Goal: Task Accomplishment & Management: Complete application form

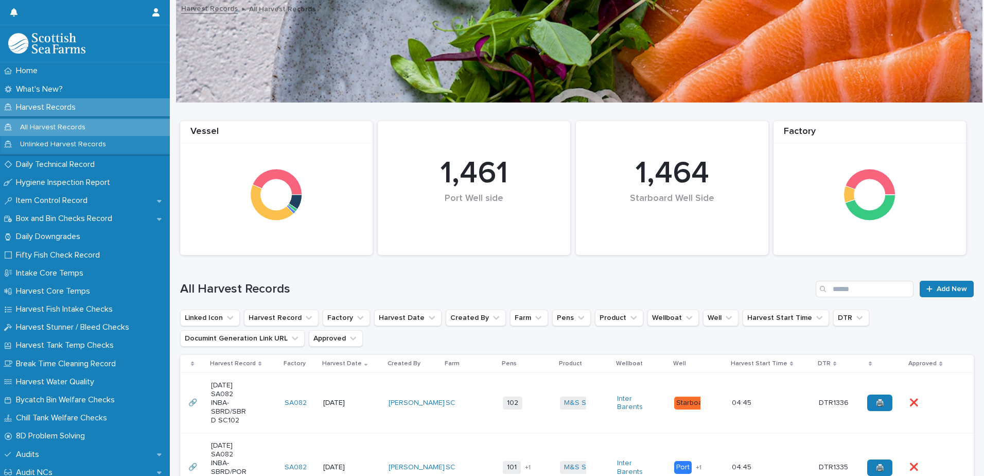
click at [359, 388] on td "[DATE]" at bounding box center [351, 403] width 65 height 60
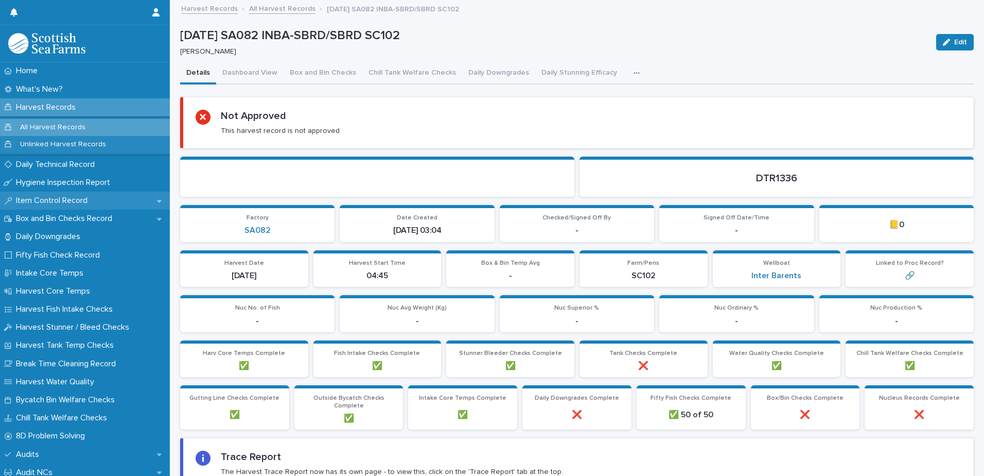
click at [63, 203] on p "Item Control Record" at bounding box center [54, 201] width 84 height 10
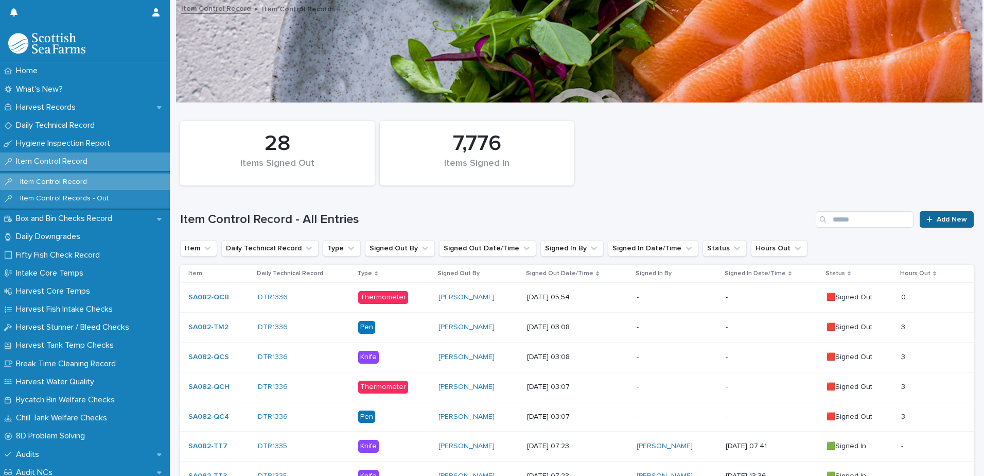
click at [937, 217] on span "Add New" at bounding box center [952, 219] width 30 height 7
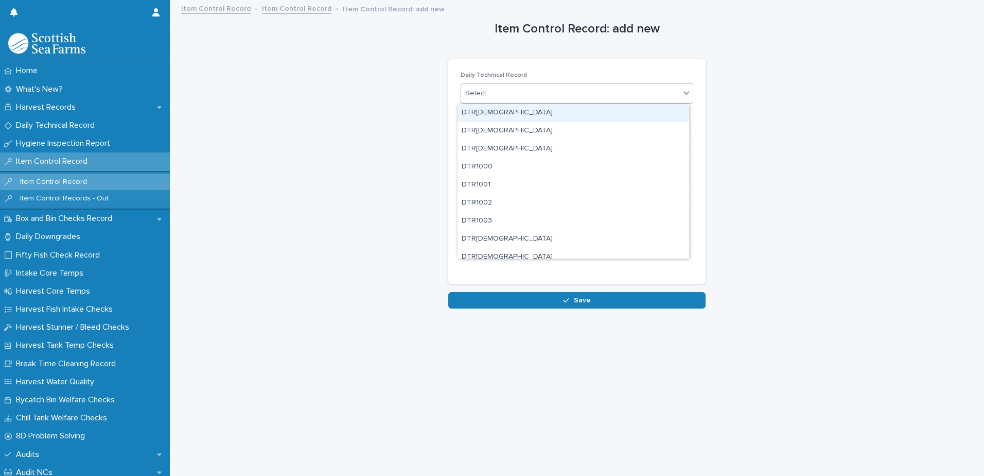
click at [537, 93] on div "Select..." at bounding box center [570, 93] width 219 height 17
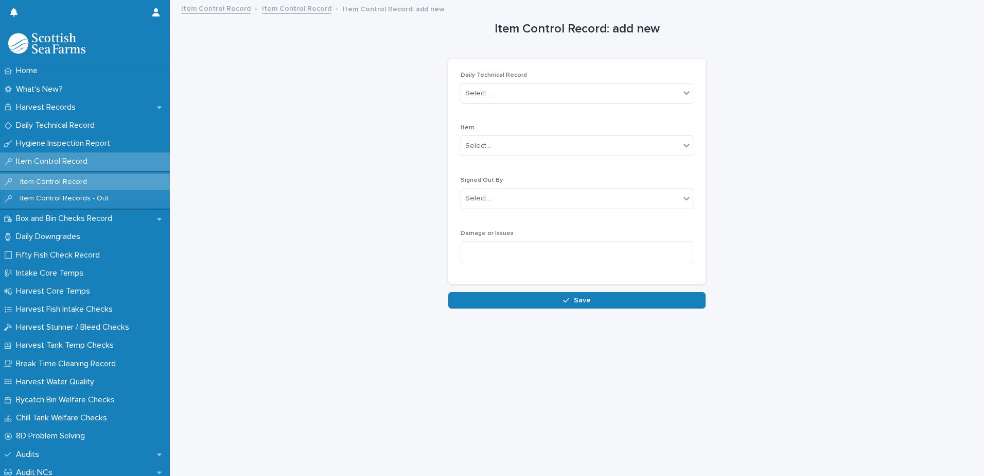
click at [302, 12] on link "Item Control Record" at bounding box center [297, 8] width 70 height 12
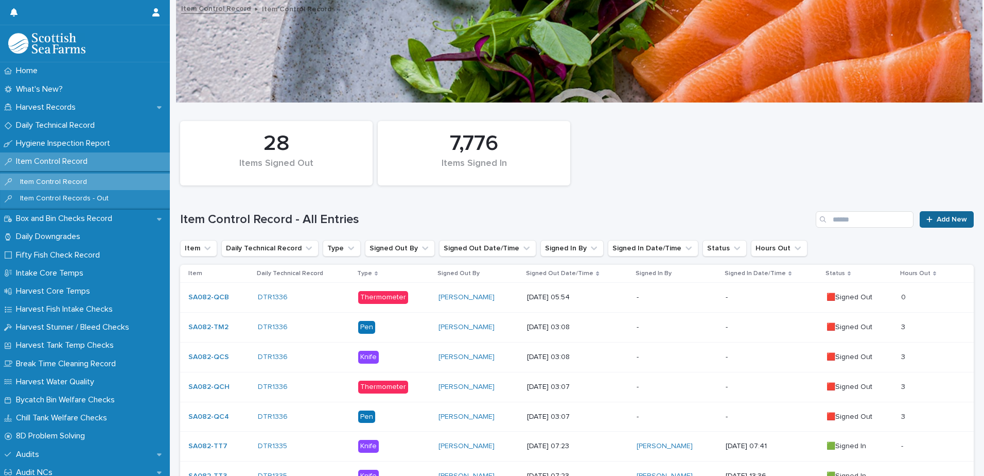
click at [937, 219] on span "Add New" at bounding box center [952, 219] width 30 height 7
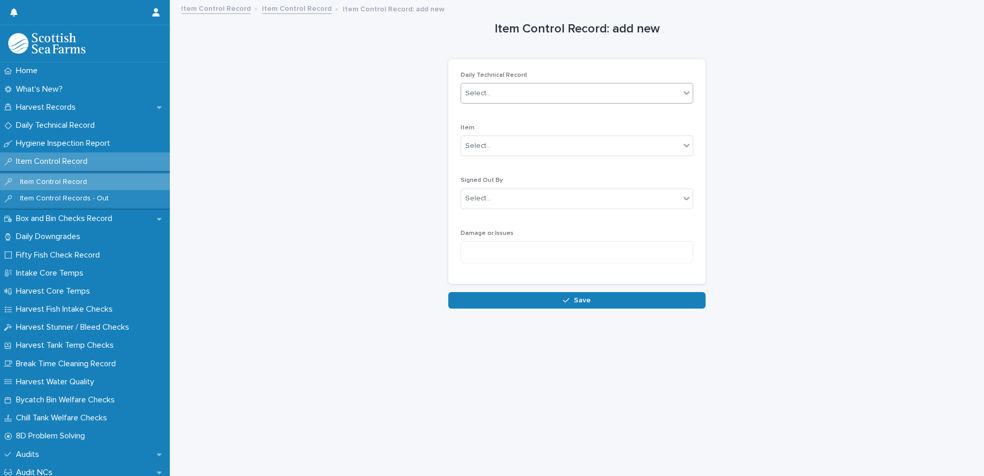
click at [515, 94] on div "Select..." at bounding box center [570, 93] width 219 height 17
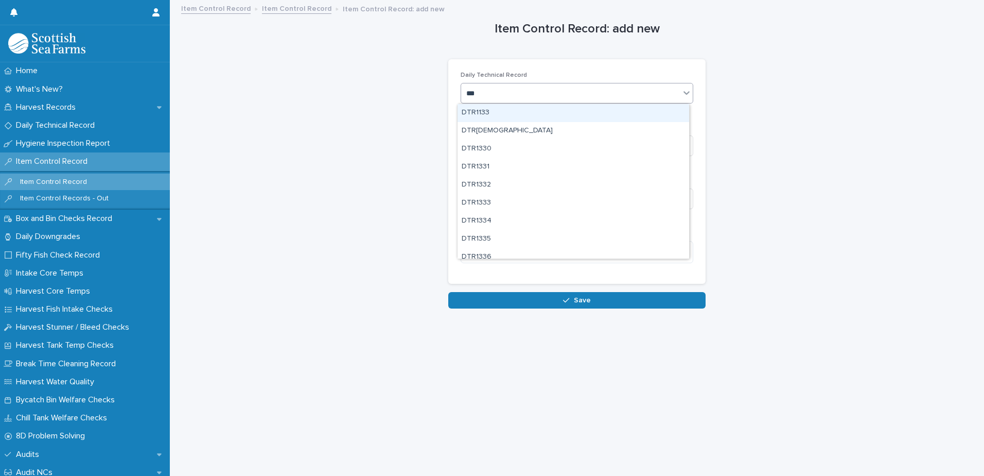
type input "****"
click at [500, 113] on div "DTR1336" at bounding box center [574, 113] width 232 height 18
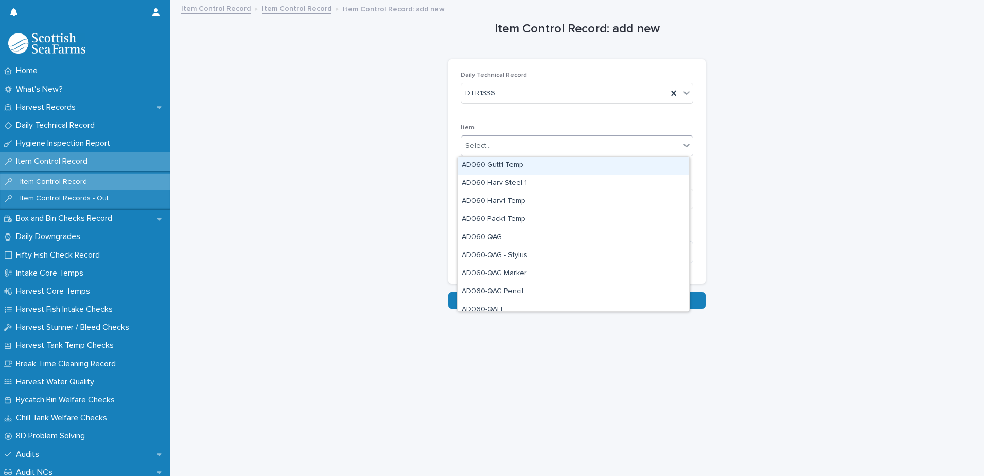
click at [510, 148] on div "Select..." at bounding box center [570, 145] width 219 height 17
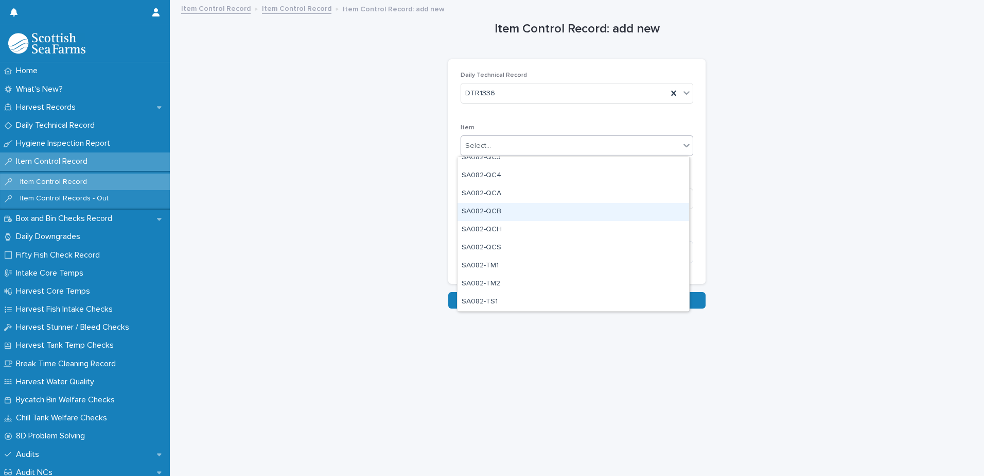
scroll to position [875, 0]
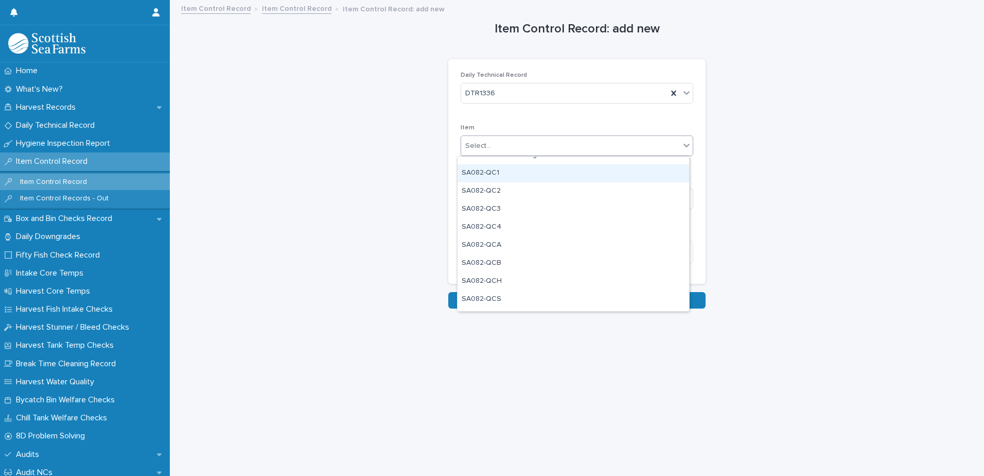
click at [517, 174] on div "SA082-QC1" at bounding box center [574, 173] width 232 height 18
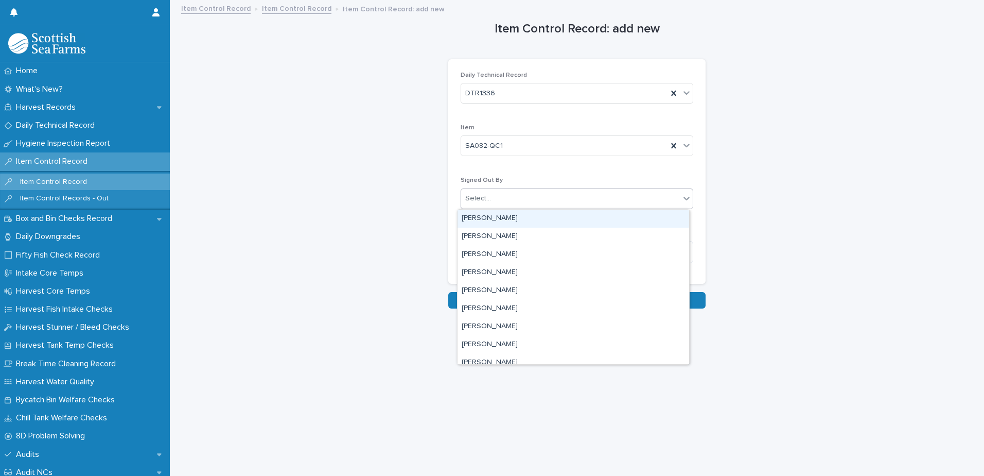
click at [525, 198] on div "Select..." at bounding box center [570, 198] width 219 height 17
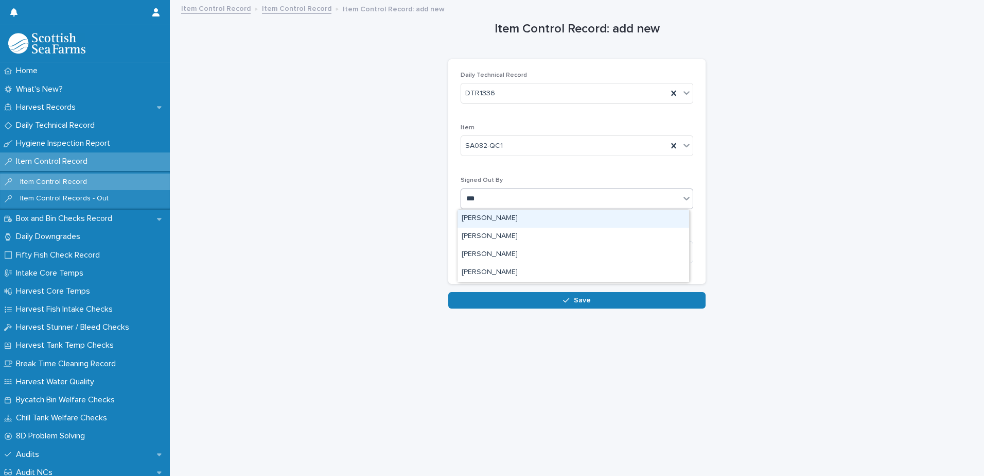
type input "****"
click at [497, 217] on div "[PERSON_NAME]" at bounding box center [574, 219] width 232 height 18
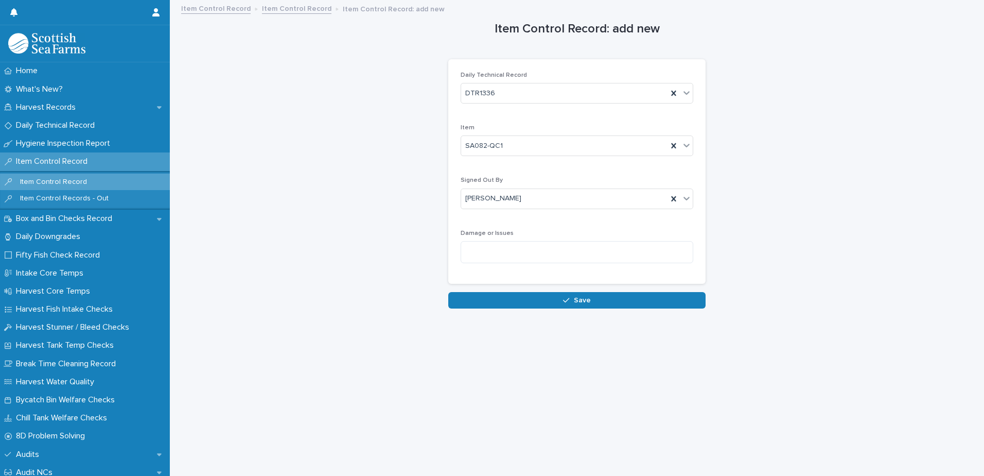
click at [574, 299] on span "Save" at bounding box center [582, 300] width 17 height 7
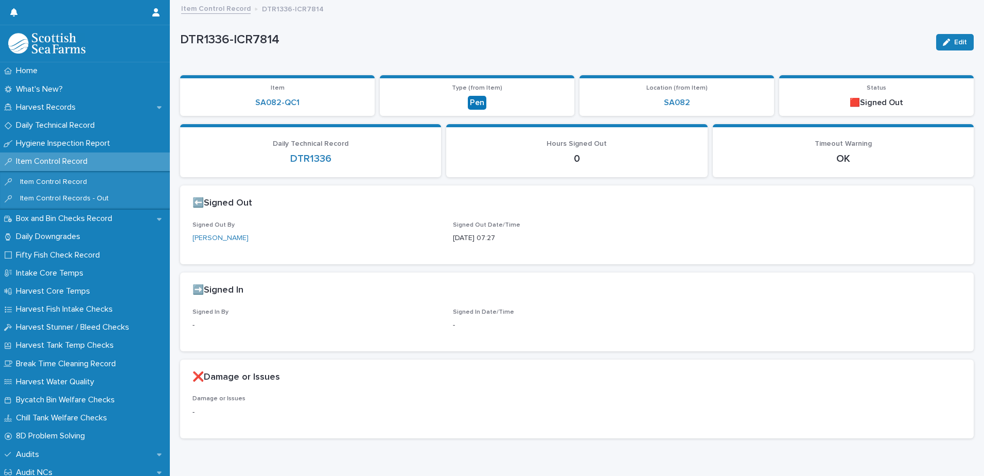
click at [221, 7] on link "Item Control Record" at bounding box center [216, 8] width 70 height 12
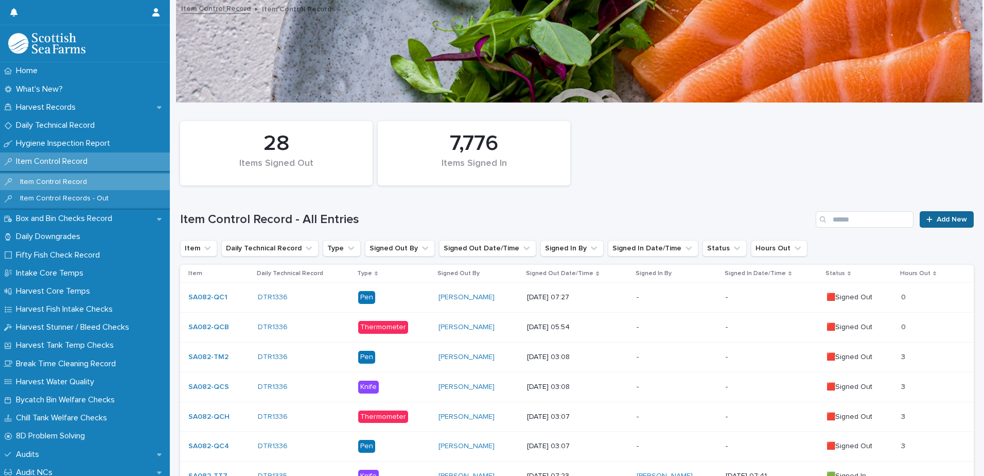
click at [937, 216] on span "Add New" at bounding box center [952, 219] width 30 height 7
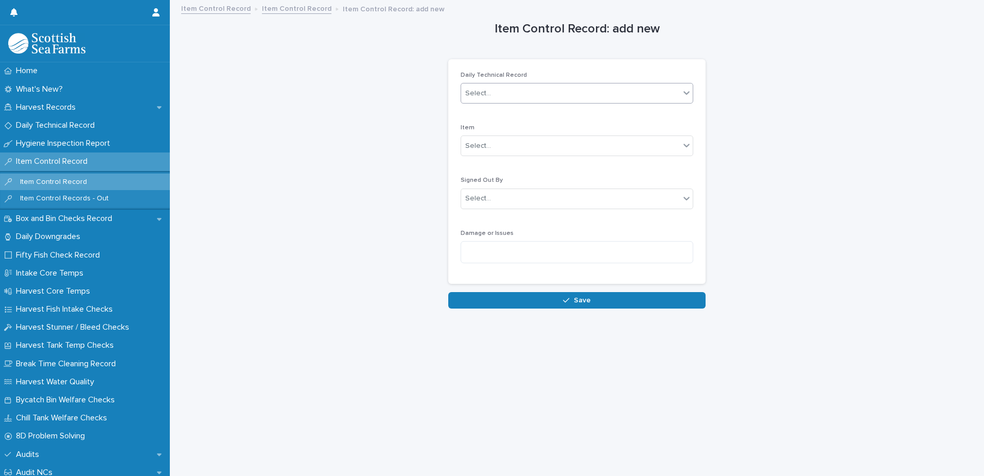
click at [515, 97] on div "Select..." at bounding box center [570, 93] width 219 height 17
type input "****"
click at [512, 112] on div "DTR1336" at bounding box center [574, 113] width 232 height 18
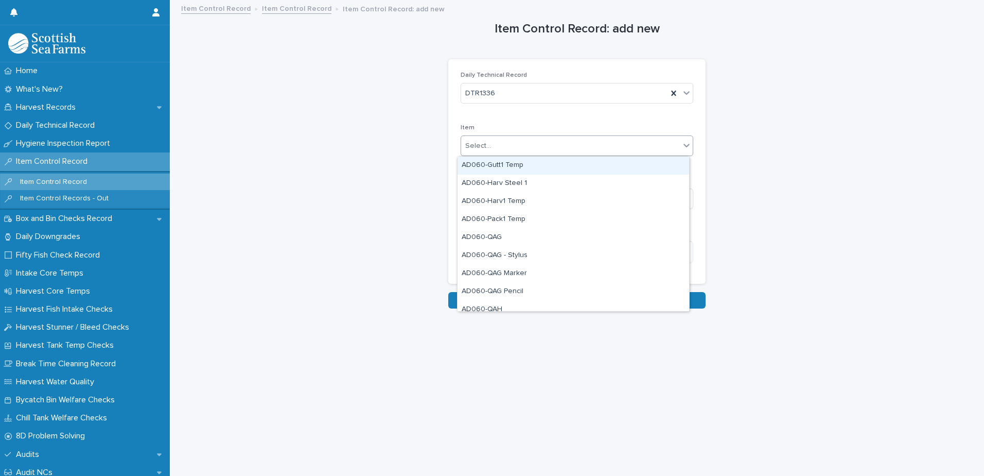
click at [503, 146] on div "Select..." at bounding box center [570, 145] width 219 height 17
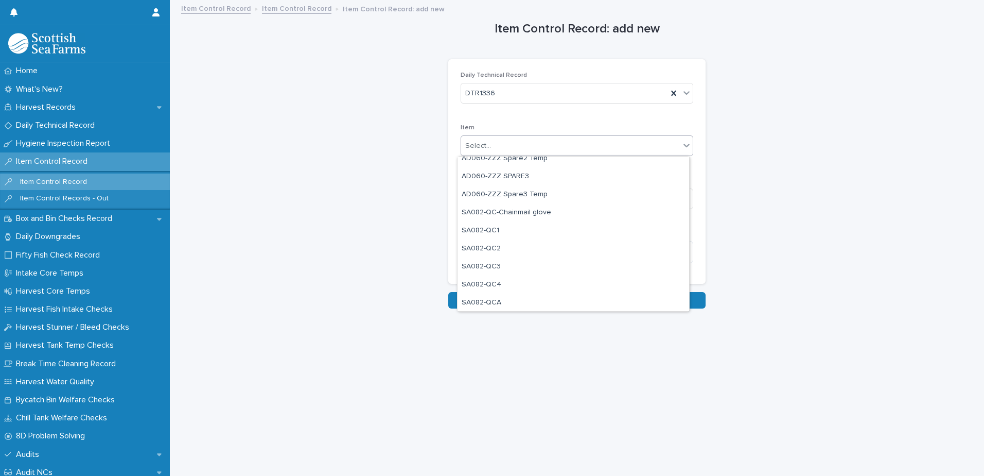
scroll to position [824, 0]
click at [525, 298] on div "SA082-QCA" at bounding box center [574, 297] width 232 height 18
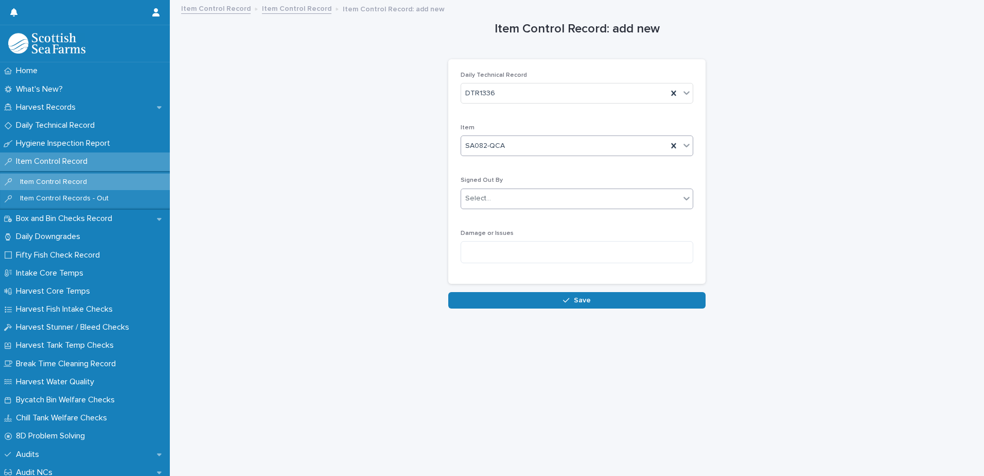
click at [518, 202] on div "Select..." at bounding box center [570, 198] width 219 height 17
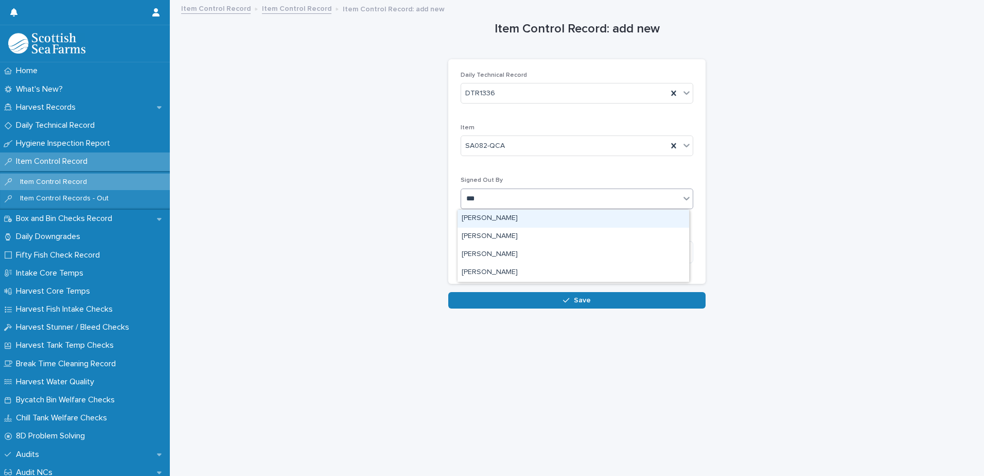
type input "****"
click at [505, 219] on div "[PERSON_NAME]" at bounding box center [574, 219] width 232 height 18
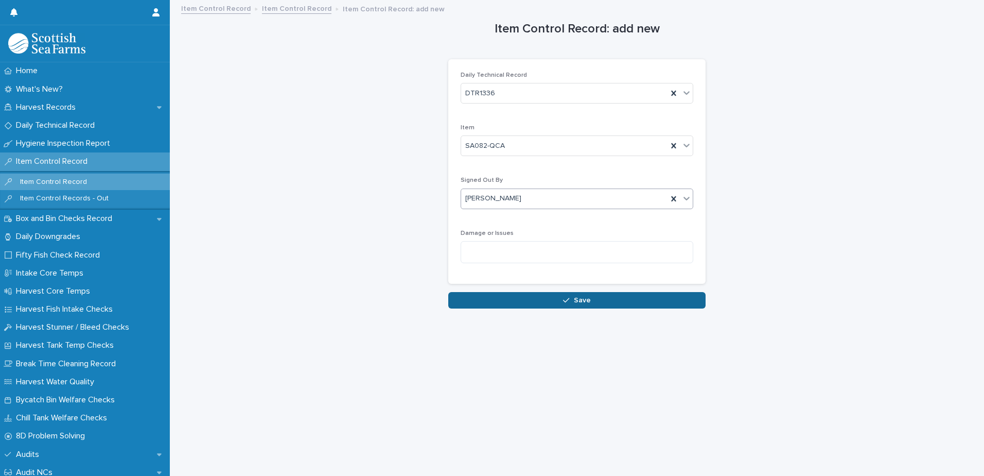
click at [570, 300] on div "button" at bounding box center [568, 300] width 10 height 7
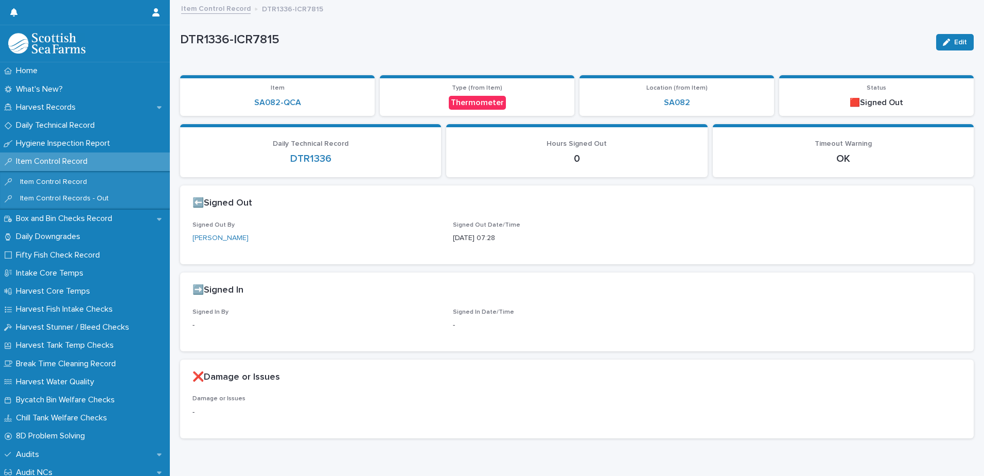
click at [209, 8] on link "Item Control Record" at bounding box center [216, 8] width 70 height 12
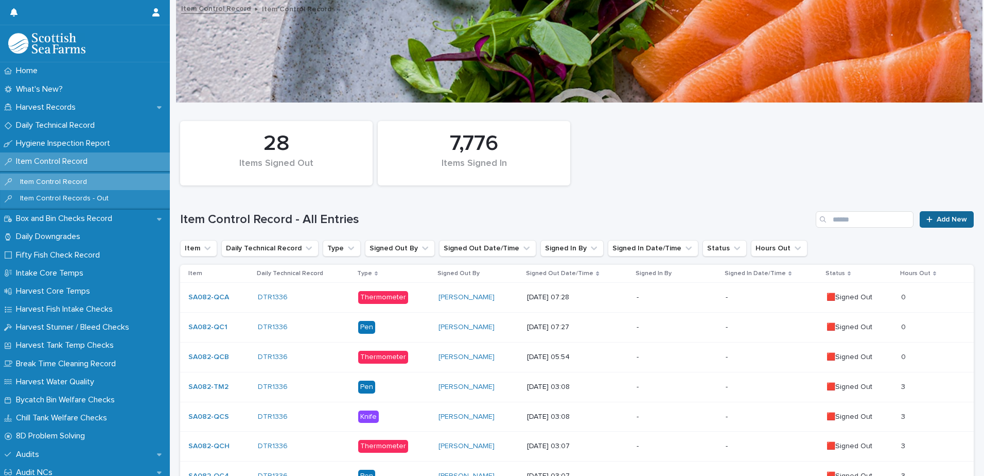
click at [937, 221] on span "Add New" at bounding box center [952, 219] width 30 height 7
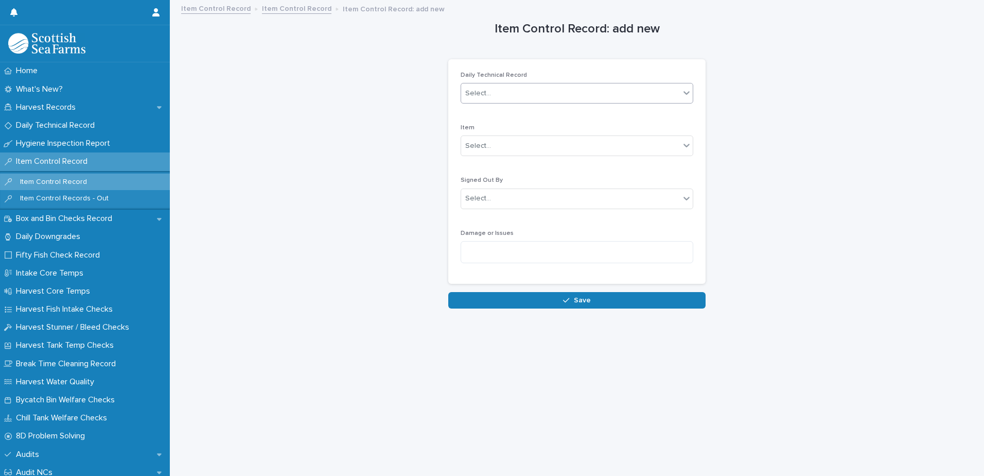
click at [565, 94] on div "Select..." at bounding box center [570, 93] width 219 height 17
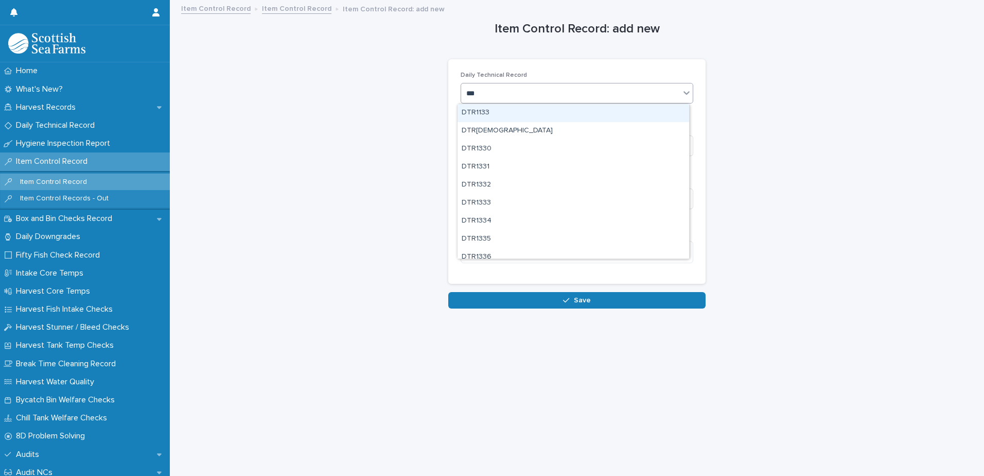
type input "****"
click at [526, 117] on div "DTR1336" at bounding box center [574, 113] width 232 height 18
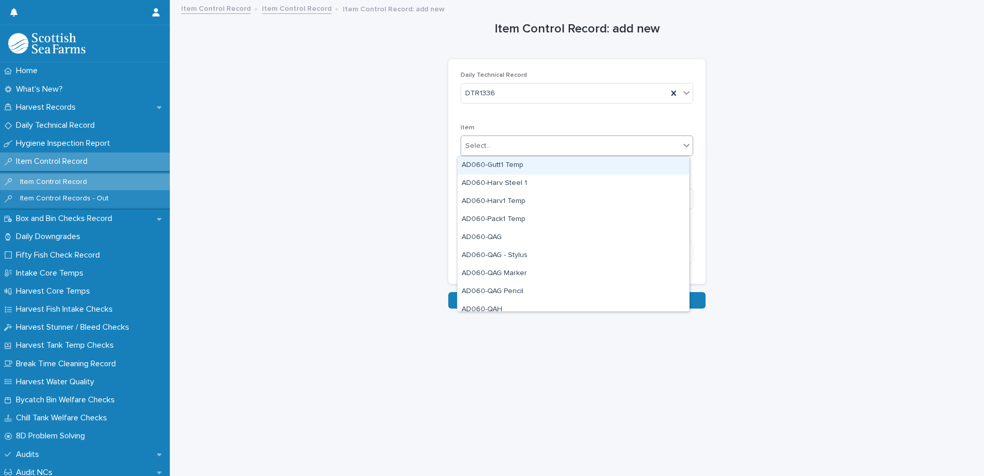
click at [533, 147] on div "Select..." at bounding box center [570, 145] width 219 height 17
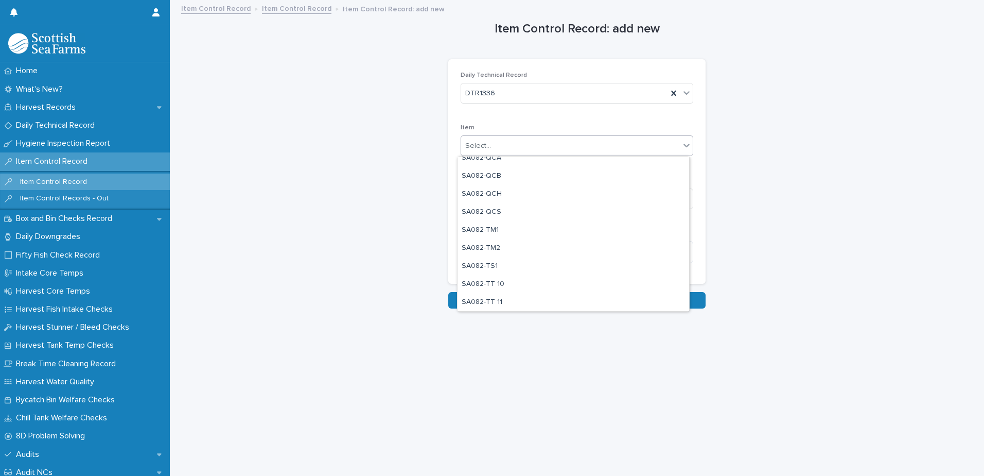
scroll to position [978, 0]
click at [556, 215] on div "SA082-TM1" at bounding box center [574, 214] width 232 height 18
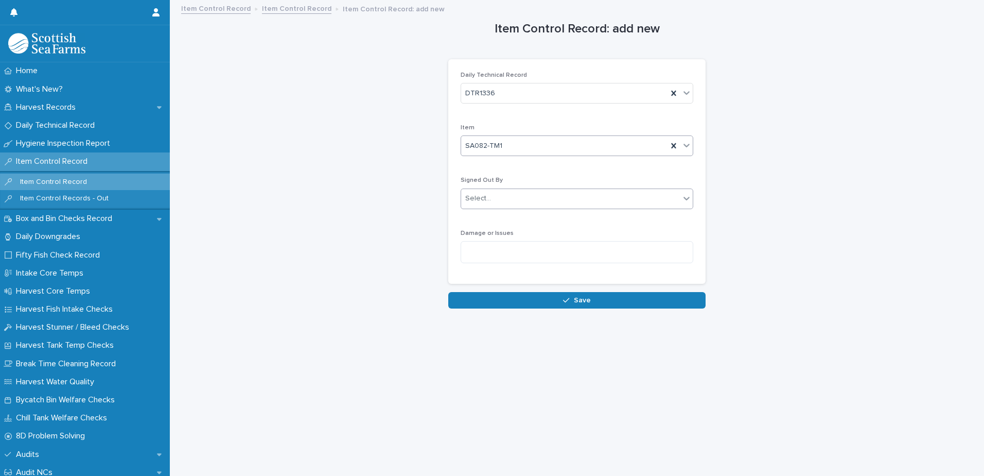
click at [524, 200] on div "Select..." at bounding box center [570, 198] width 219 height 17
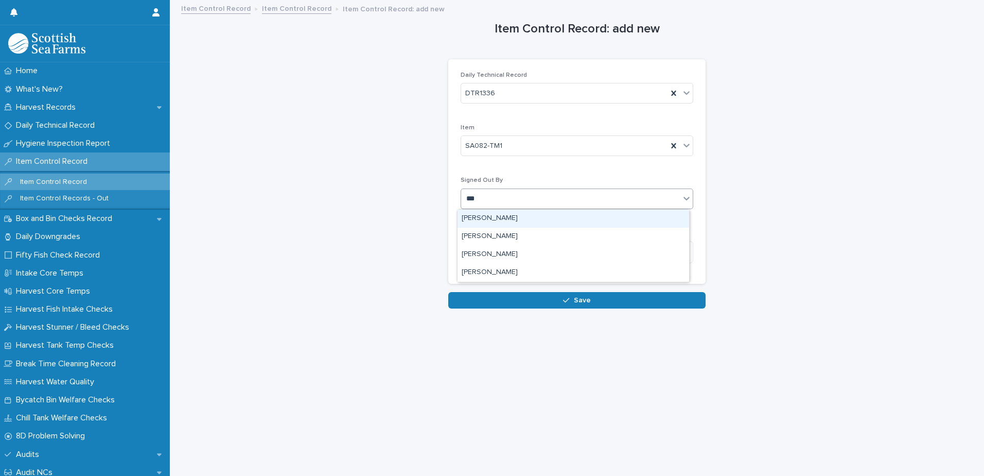
type input "****"
click at [506, 221] on div "[PERSON_NAME]" at bounding box center [574, 219] width 232 height 18
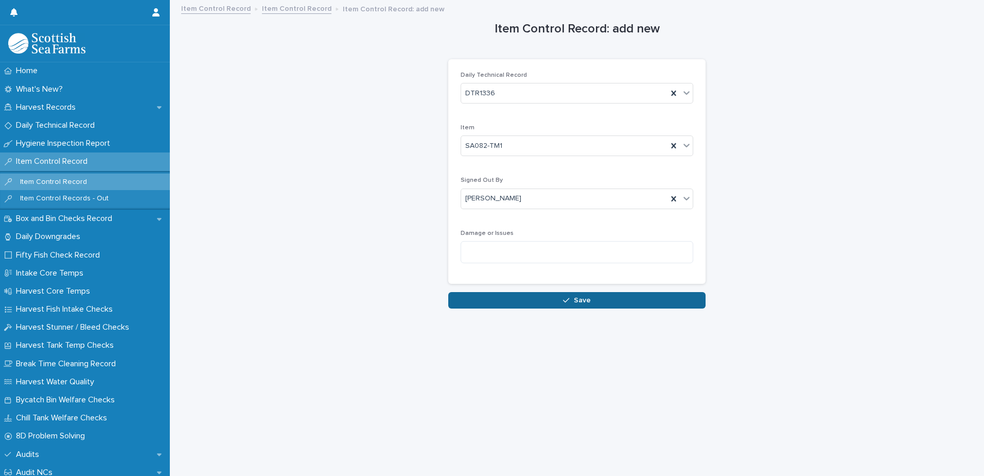
click at [567, 301] on div "button" at bounding box center [568, 300] width 10 height 7
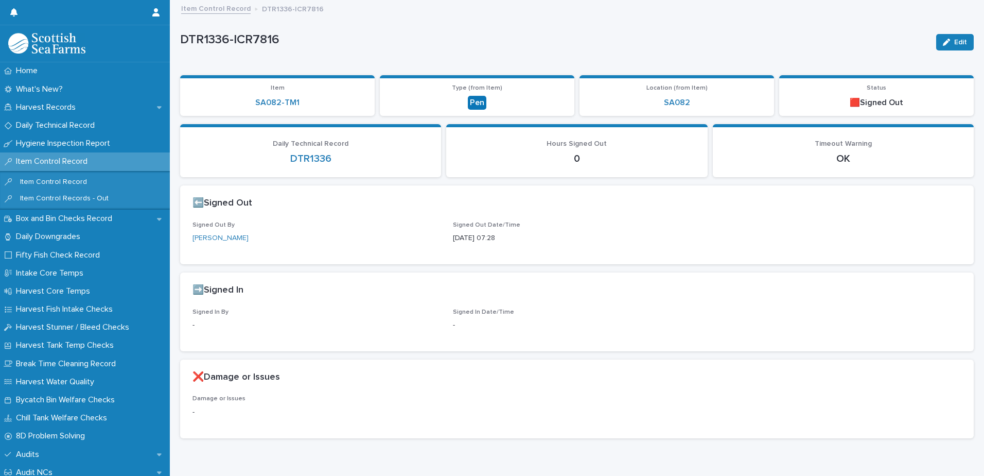
click at [228, 8] on link "Item Control Record" at bounding box center [216, 8] width 70 height 12
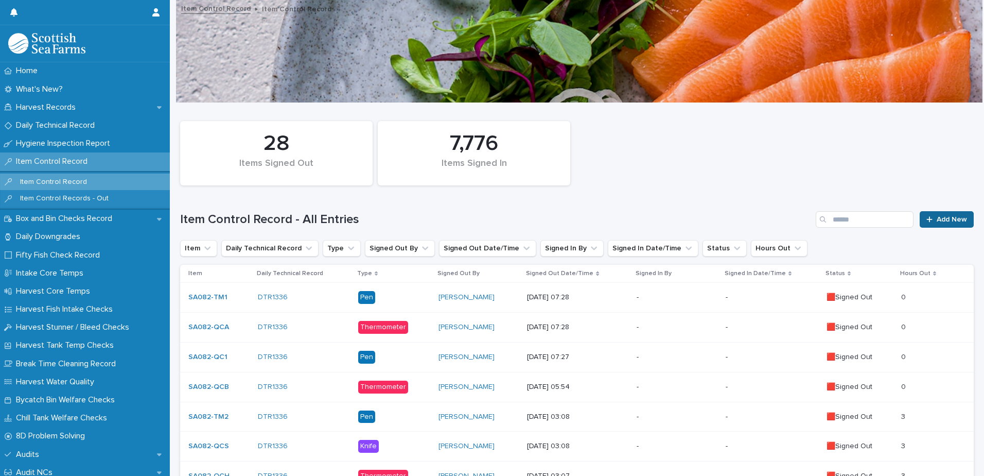
click at [942, 222] on span "Add New" at bounding box center [952, 219] width 30 height 7
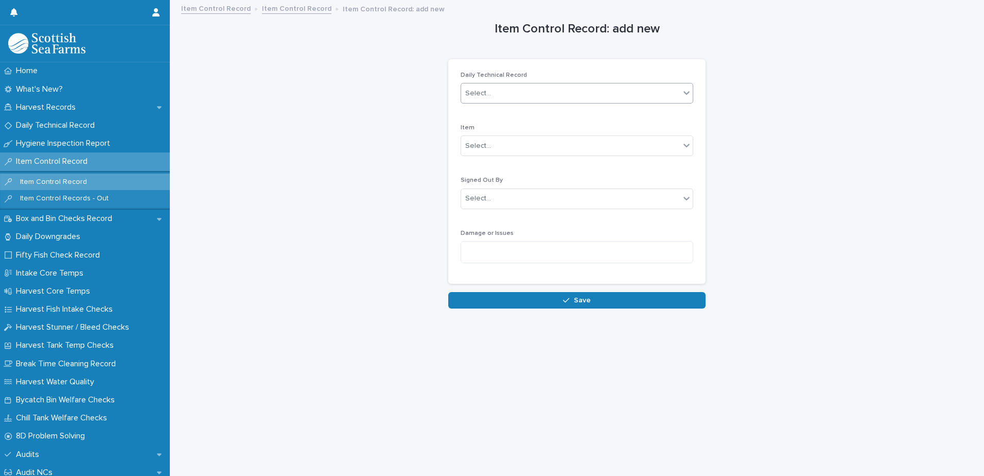
click at [520, 92] on div "Select..." at bounding box center [570, 93] width 219 height 17
type input "****"
click at [504, 114] on div "DTR1336" at bounding box center [574, 113] width 232 height 18
click at [519, 144] on div "Select..." at bounding box center [570, 145] width 219 height 17
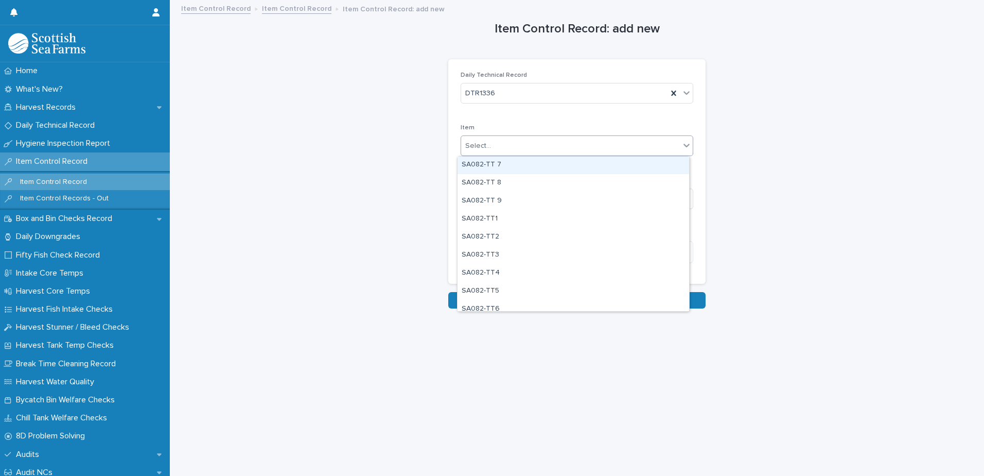
scroll to position [1133, 0]
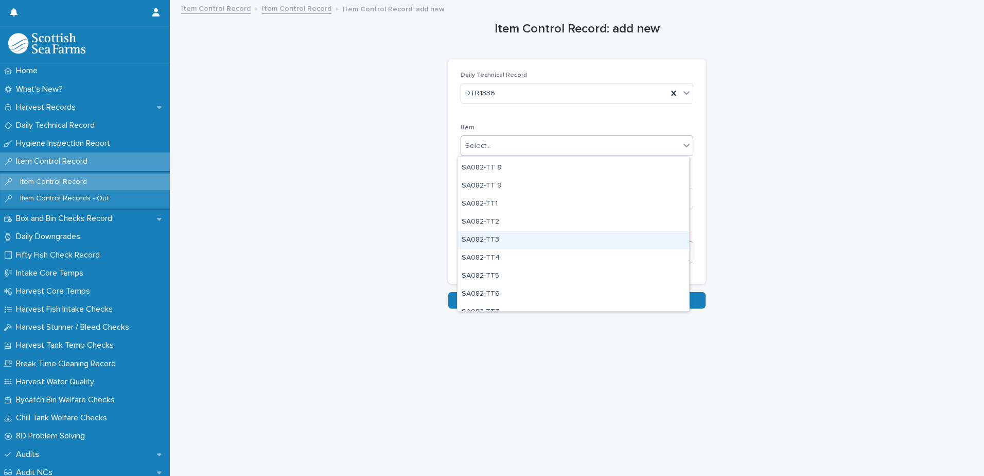
click at [532, 241] on div "SA082-TT3" at bounding box center [574, 240] width 232 height 18
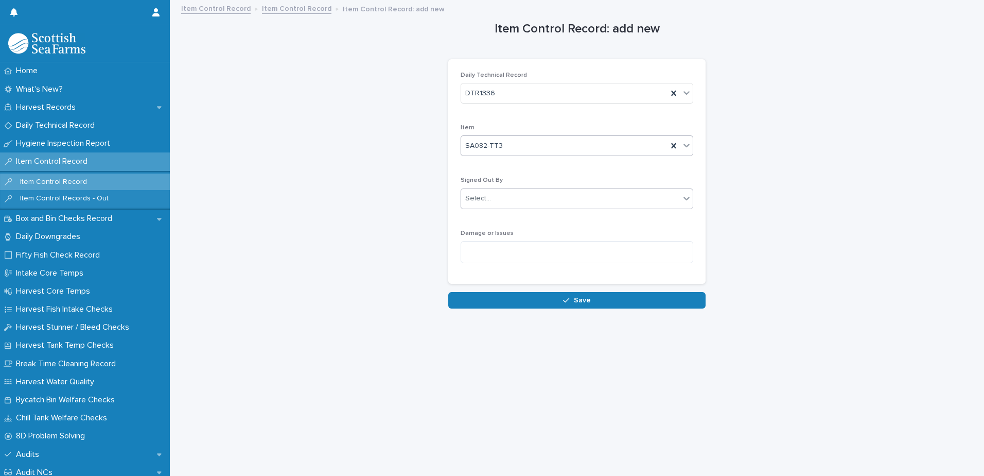
click at [536, 197] on div "Select..." at bounding box center [570, 198] width 219 height 17
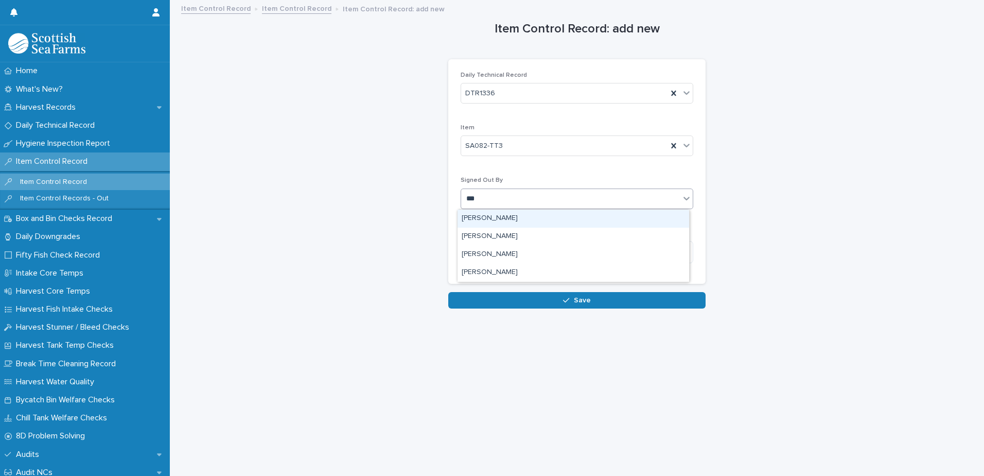
type input "****"
click at [509, 222] on div "[PERSON_NAME]" at bounding box center [574, 219] width 232 height 18
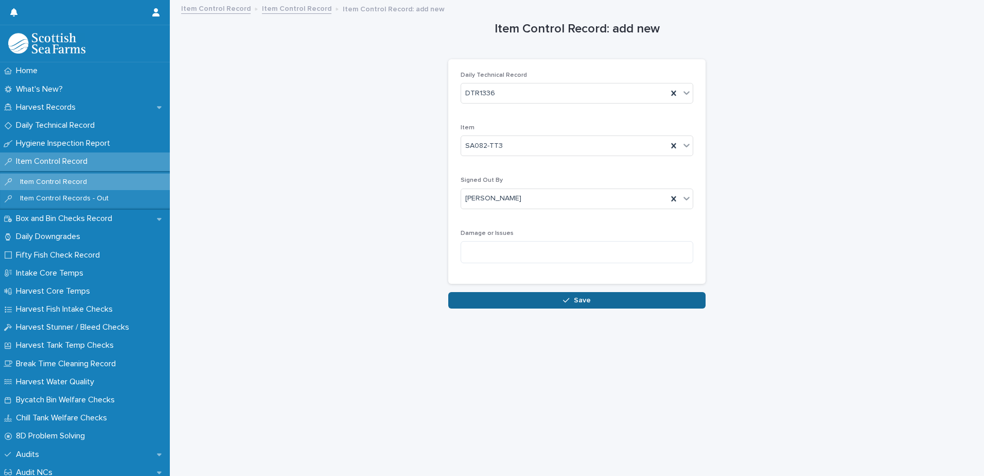
click at [563, 303] on icon "button" at bounding box center [566, 300] width 6 height 7
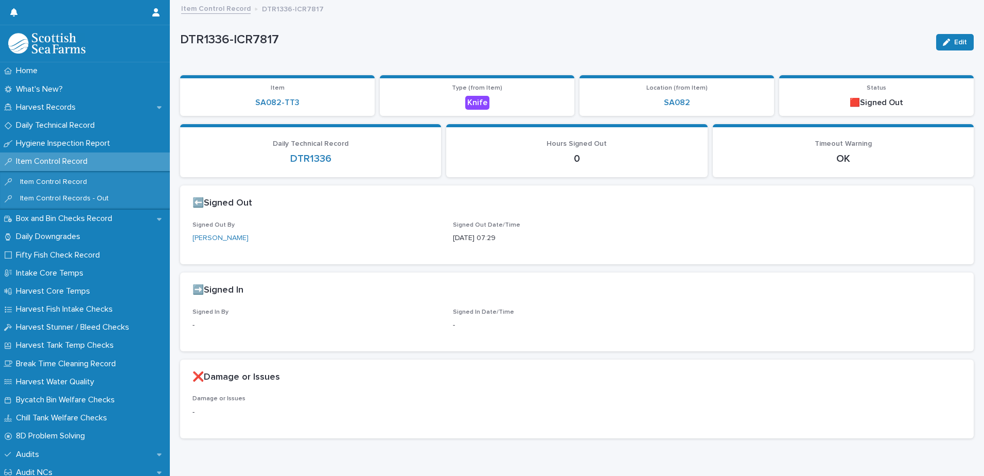
click at [230, 9] on link "Item Control Record" at bounding box center [216, 8] width 70 height 12
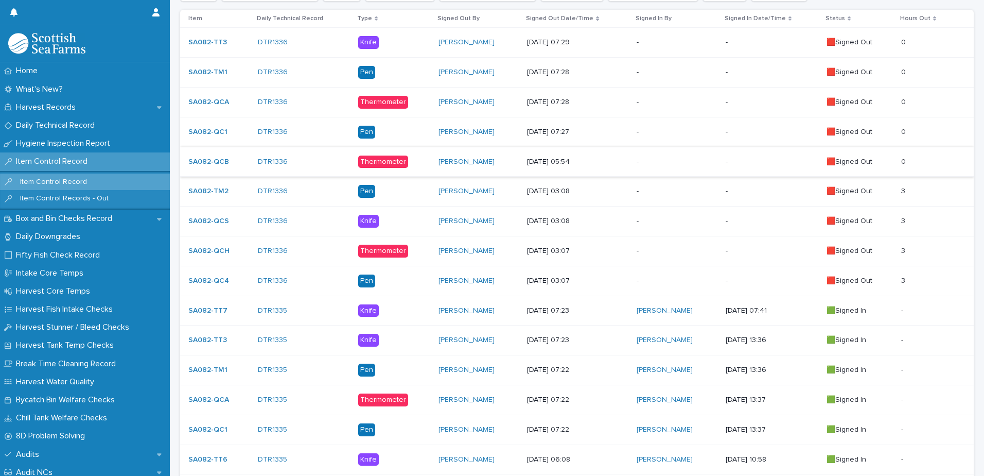
scroll to position [257, 0]
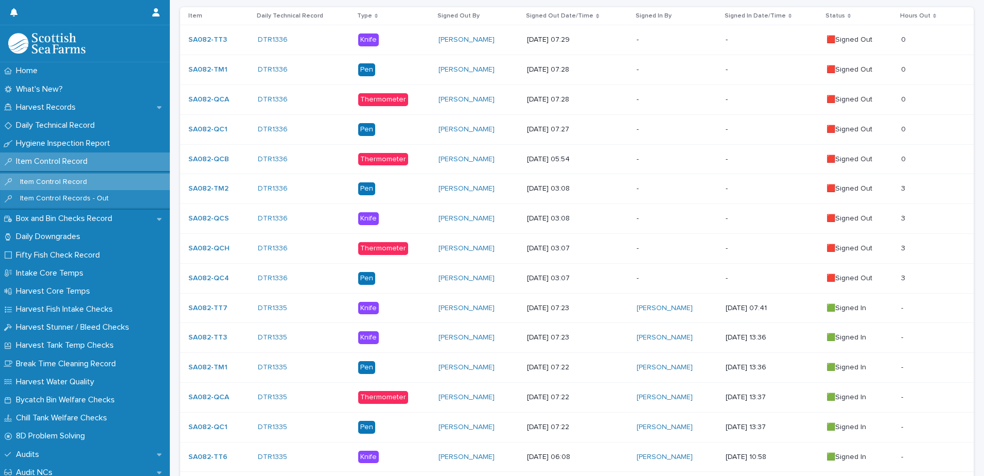
click at [675, 183] on div "-" at bounding box center [677, 187] width 80 height 11
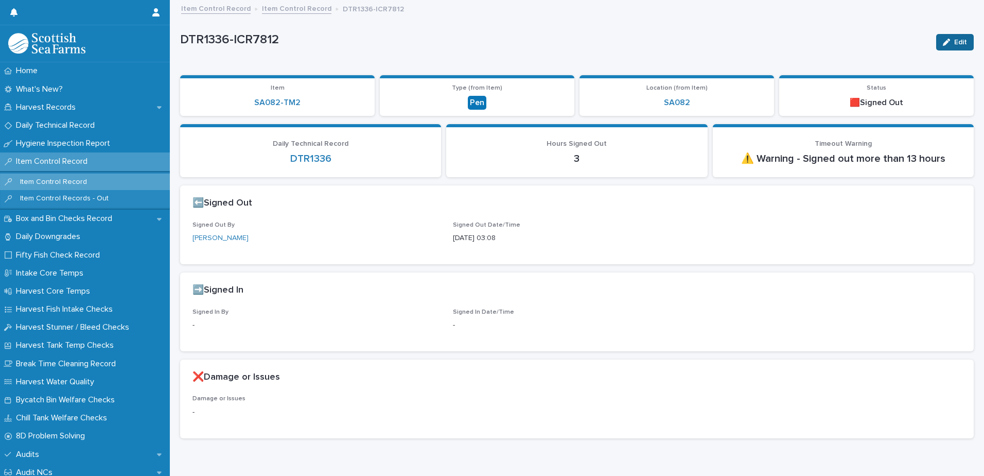
click at [955, 44] on span "Edit" at bounding box center [961, 42] width 13 height 7
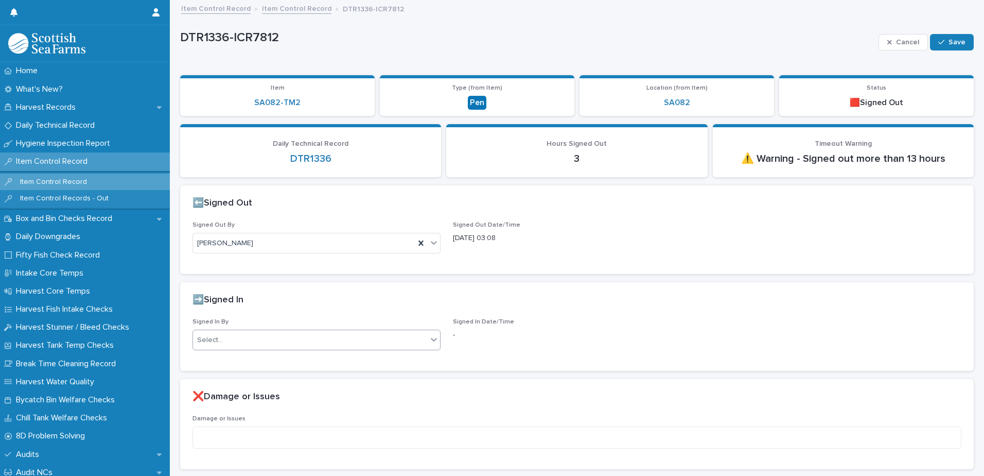
click at [266, 336] on div "Select..." at bounding box center [310, 340] width 234 height 17
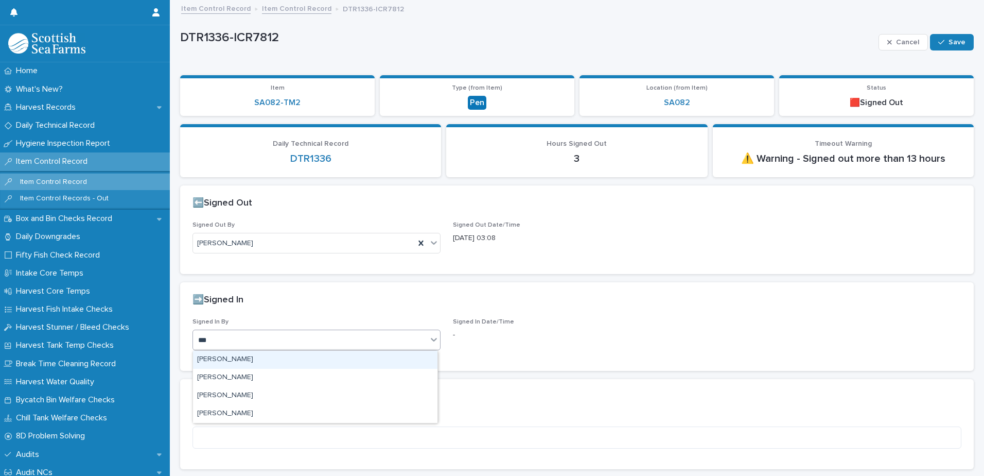
type input "****"
click at [237, 359] on div "[PERSON_NAME]" at bounding box center [315, 360] width 245 height 18
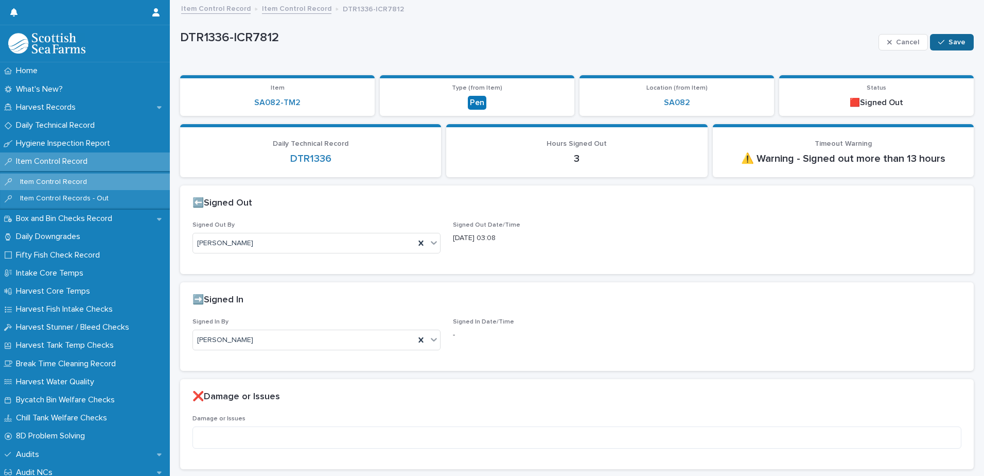
click at [945, 35] on button "Save" at bounding box center [952, 42] width 44 height 16
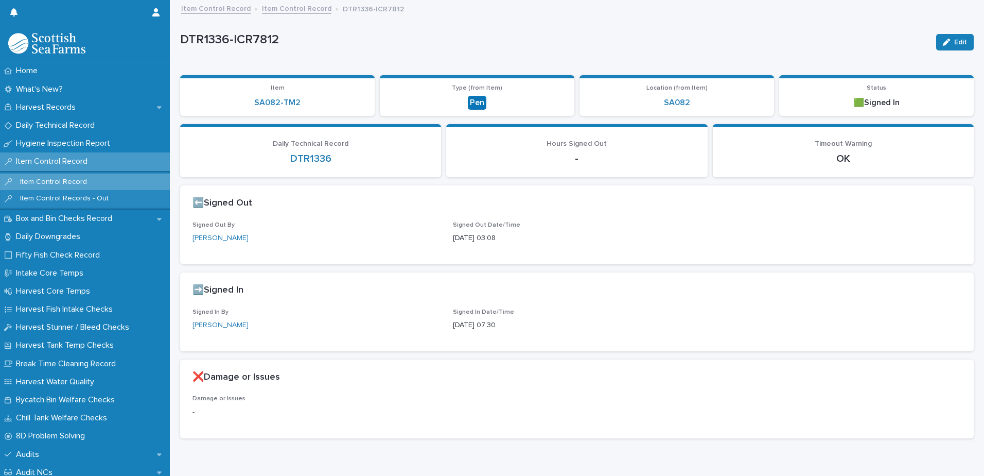
click at [292, 10] on link "Item Control Record" at bounding box center [297, 8] width 70 height 12
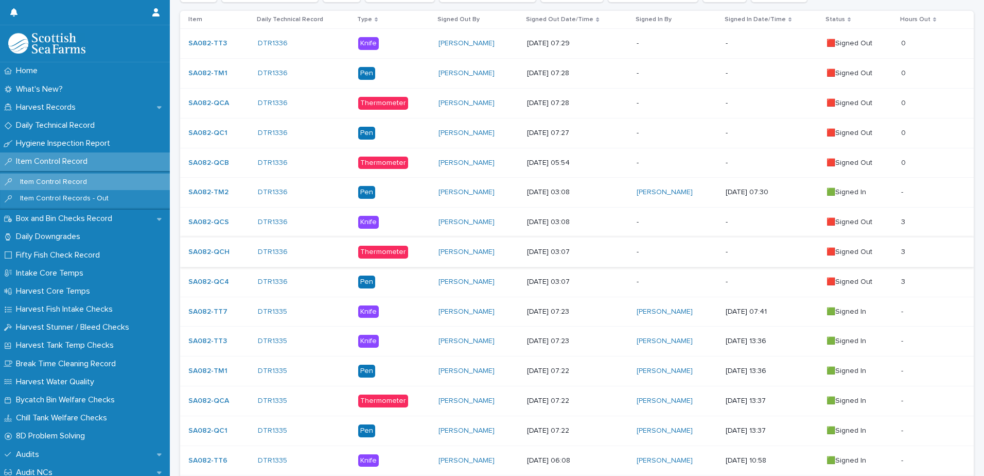
scroll to position [257, 0]
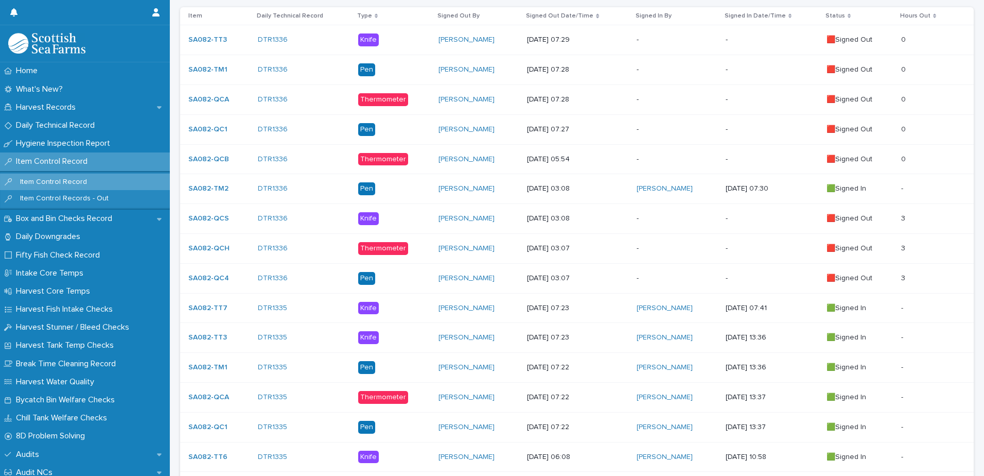
click at [674, 213] on div "-" at bounding box center [677, 217] width 80 height 11
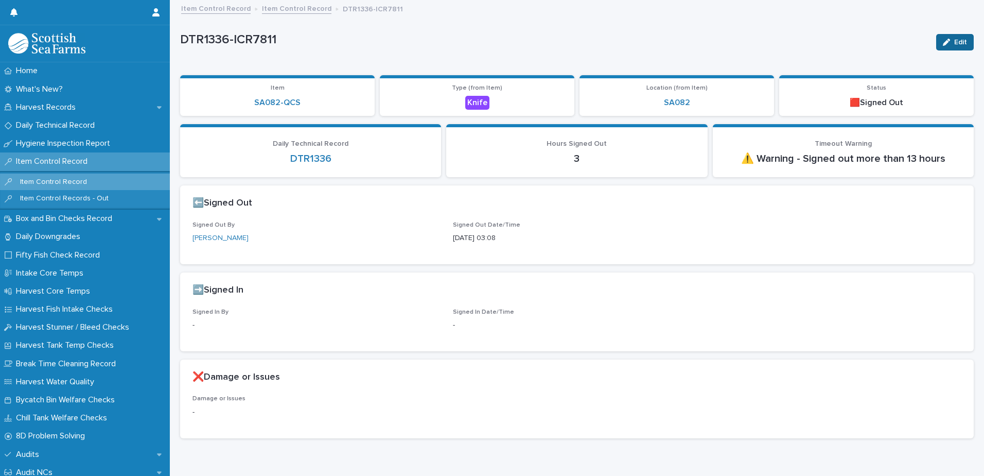
click at [943, 43] on div "button" at bounding box center [948, 42] width 11 height 7
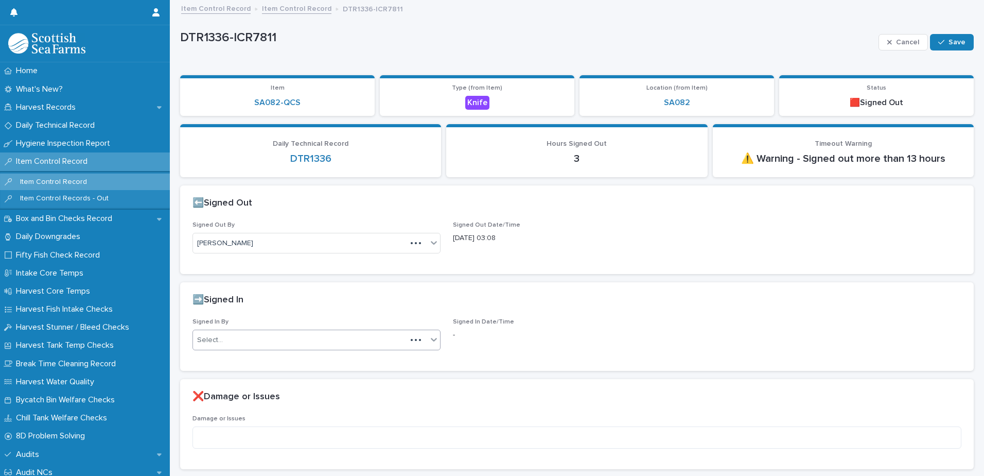
click at [313, 342] on div "Select..." at bounding box center [300, 340] width 214 height 17
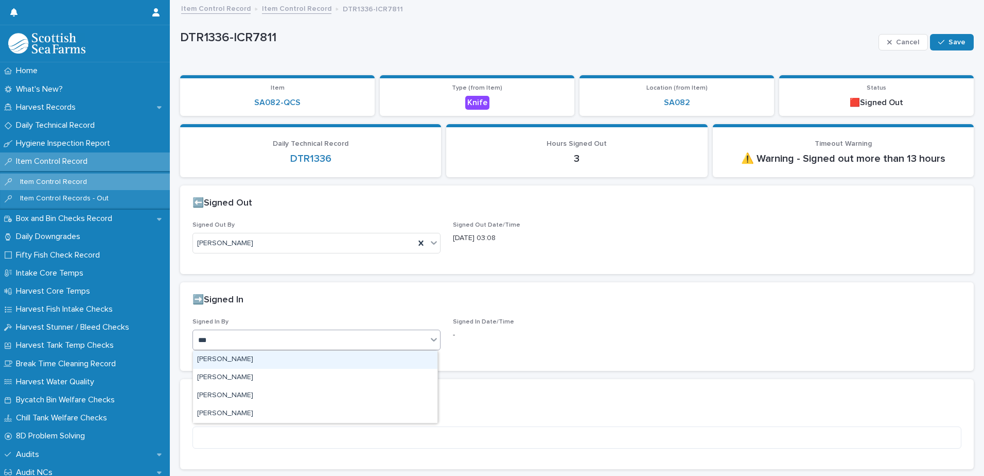
type input "****"
click at [296, 360] on div "[PERSON_NAME]" at bounding box center [315, 360] width 245 height 18
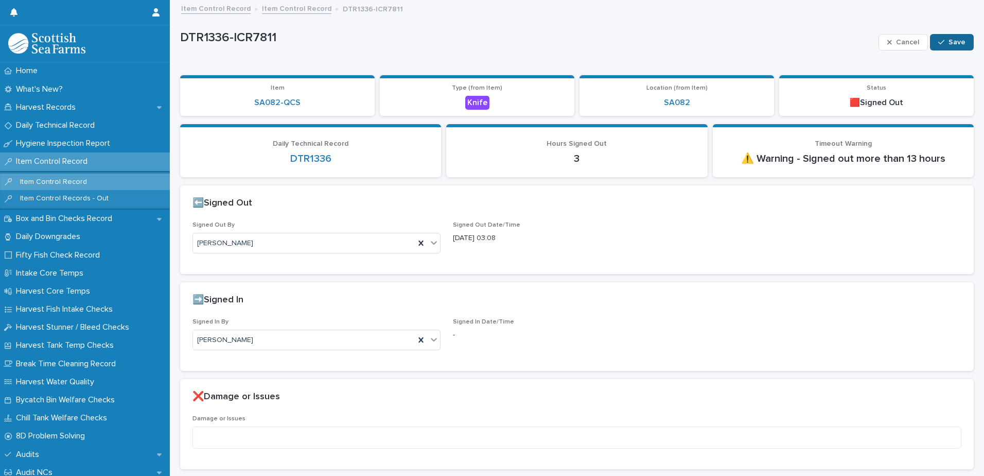
click at [952, 41] on span "Save" at bounding box center [957, 42] width 17 height 7
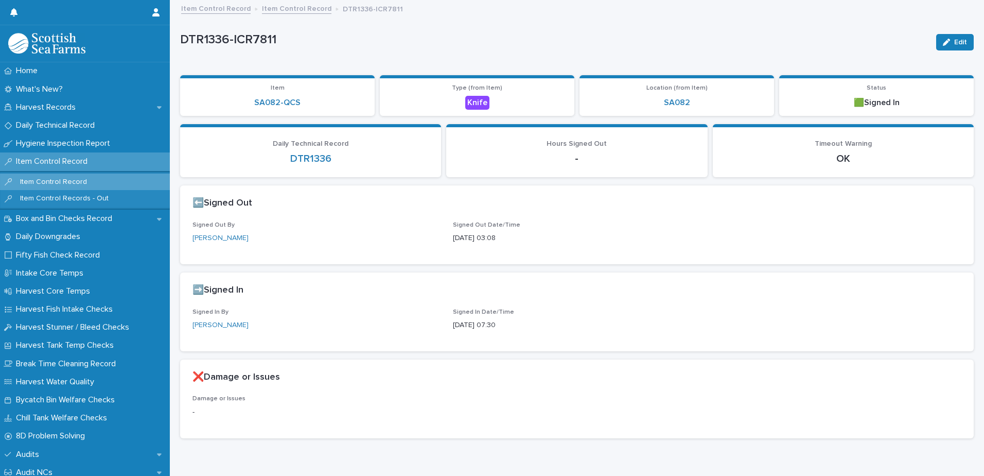
click at [283, 8] on link "Item Control Record" at bounding box center [297, 8] width 70 height 12
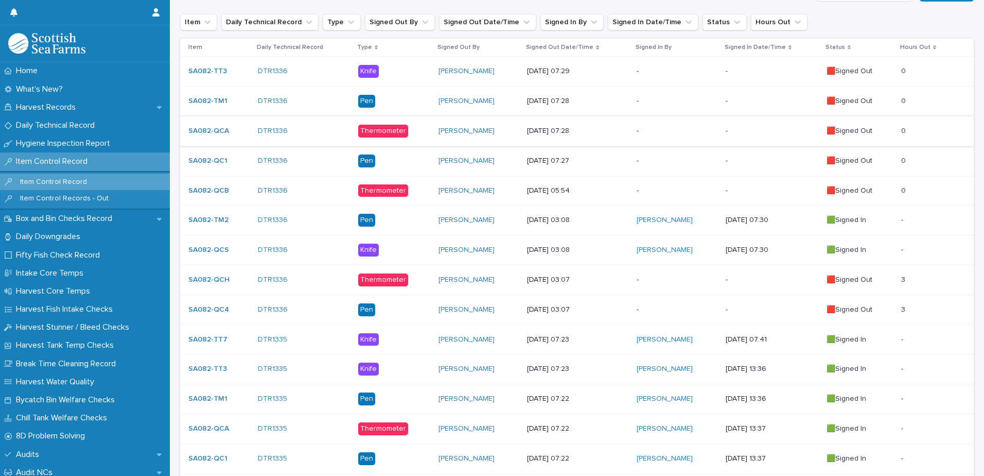
scroll to position [309, 0]
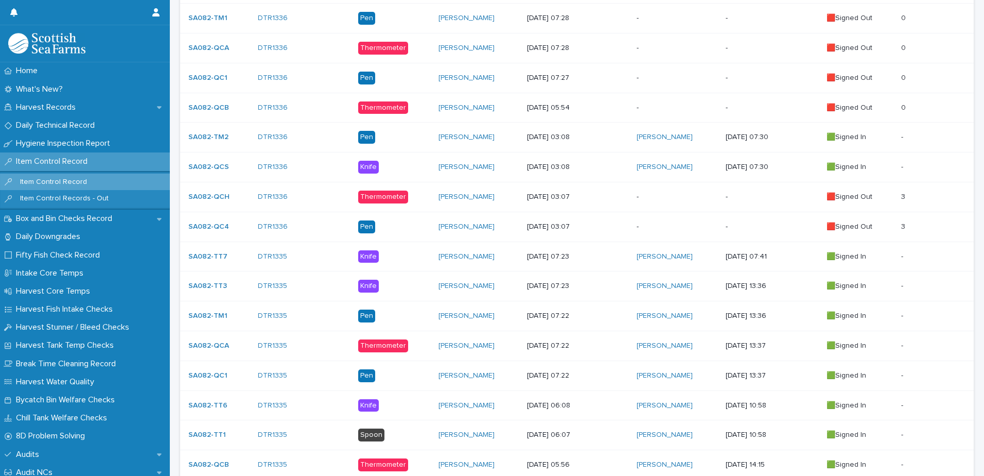
click at [663, 191] on div "-" at bounding box center [677, 196] width 80 height 11
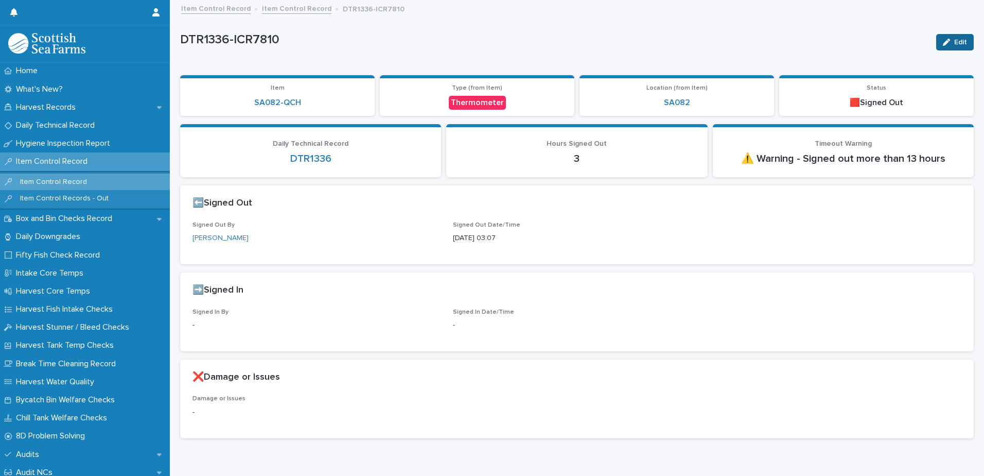
click at [945, 44] on div "button" at bounding box center [948, 42] width 11 height 7
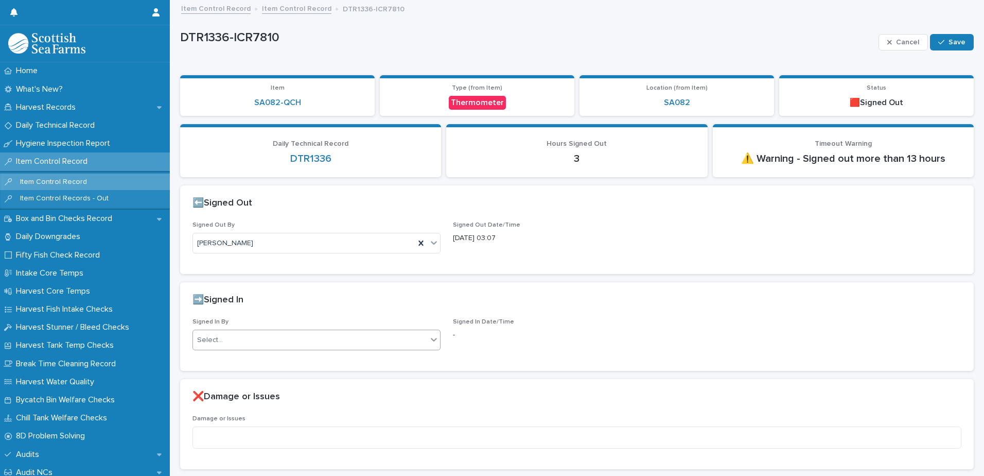
click at [289, 344] on div "Select..." at bounding box center [310, 340] width 234 height 17
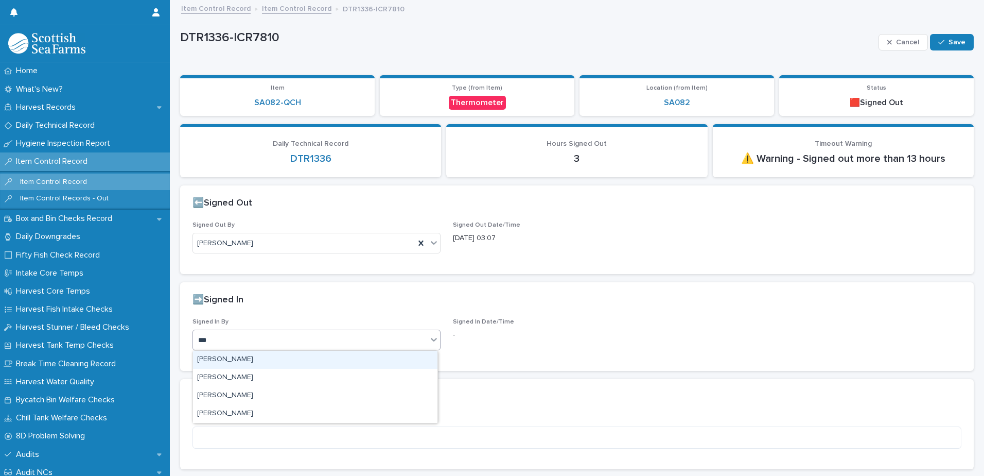
type input "****"
click at [289, 358] on div "[PERSON_NAME]" at bounding box center [315, 360] width 245 height 18
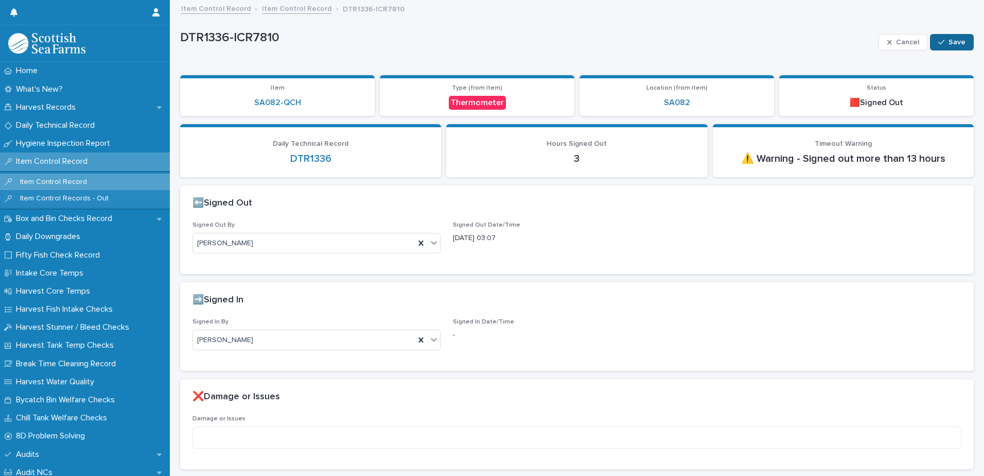
click at [949, 44] on span "Save" at bounding box center [957, 42] width 17 height 7
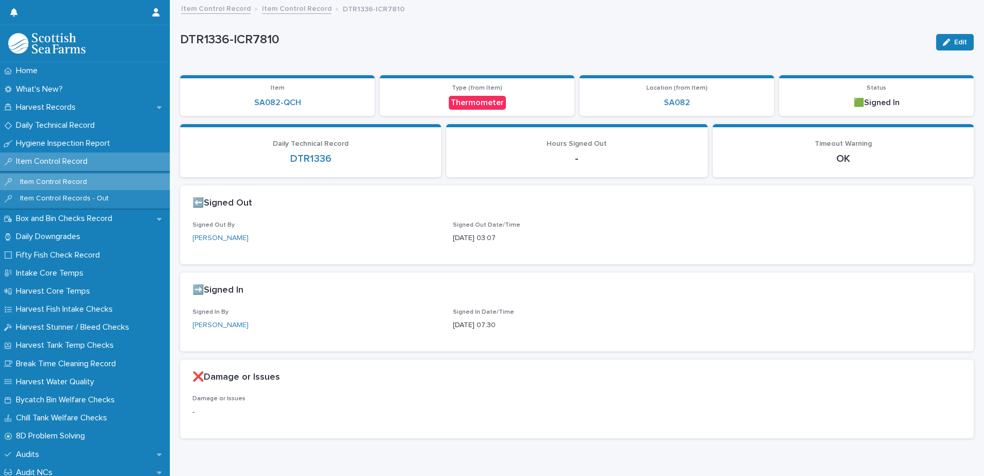
click at [304, 11] on link "Item Control Record" at bounding box center [297, 8] width 70 height 12
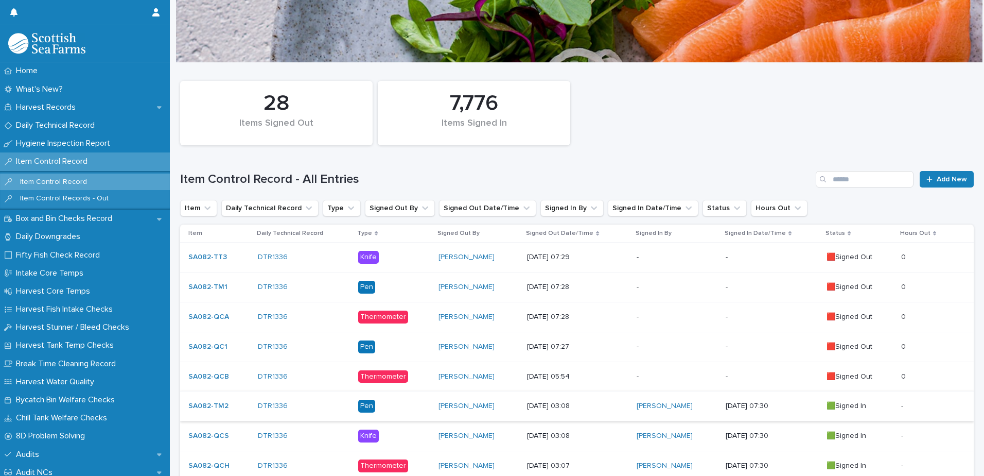
scroll to position [206, 0]
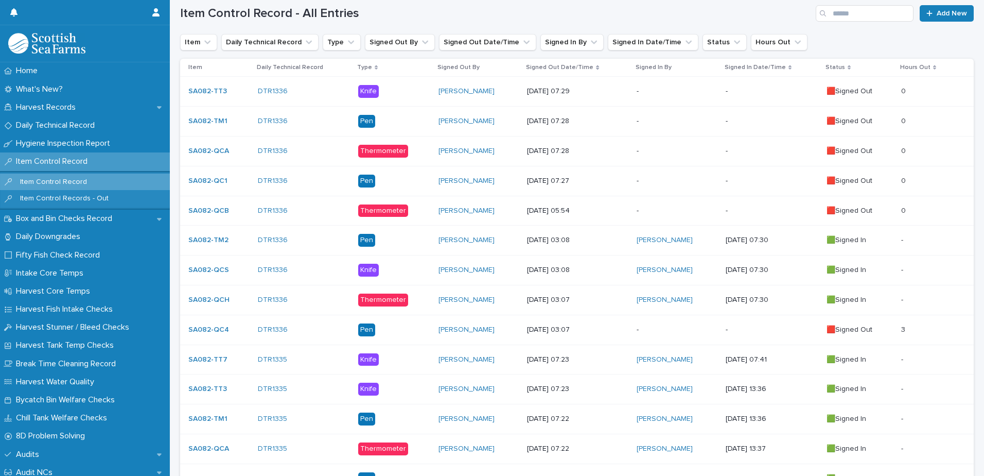
click at [653, 333] on p "-" at bounding box center [677, 329] width 80 height 9
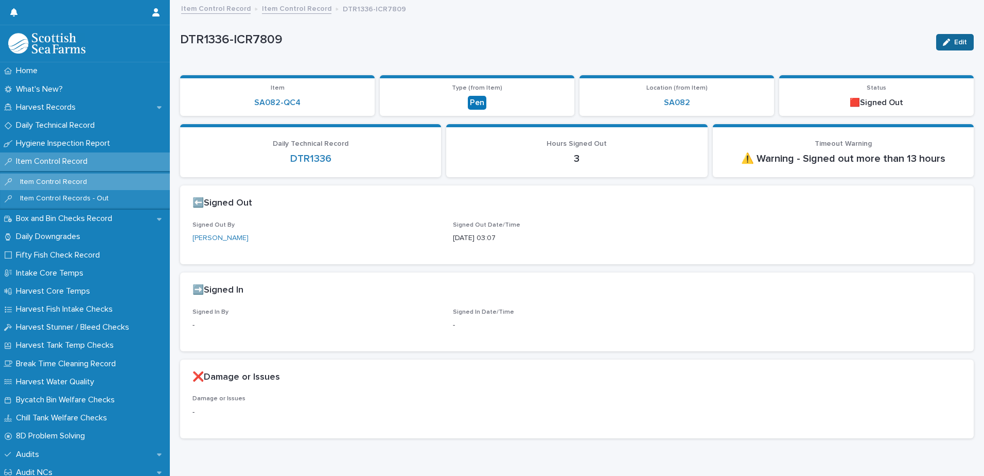
click at [946, 42] on div "button" at bounding box center [948, 42] width 11 height 7
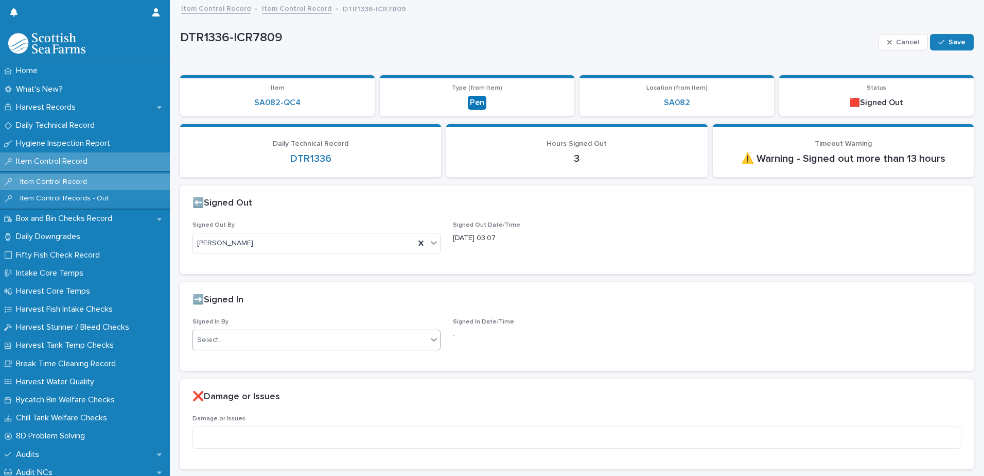
click at [316, 341] on div "Select..." at bounding box center [310, 340] width 234 height 17
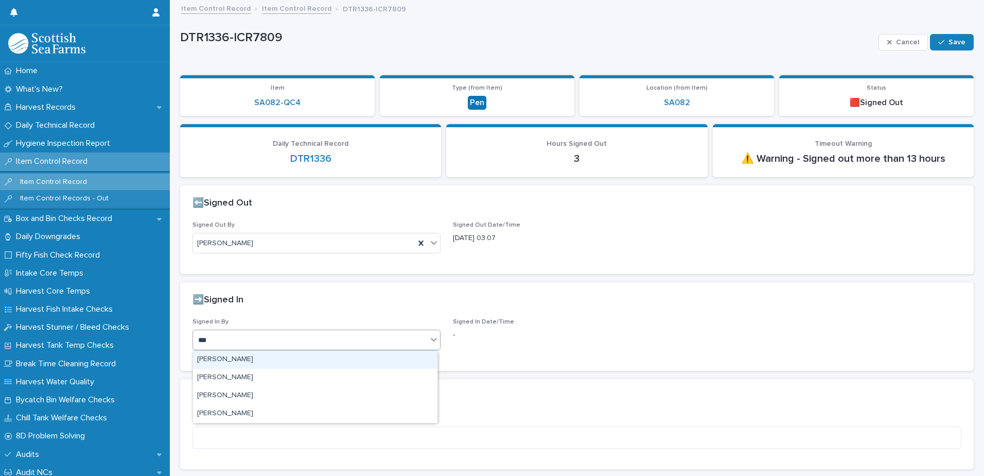
type input "****"
click at [302, 362] on div "[PERSON_NAME]" at bounding box center [315, 360] width 245 height 18
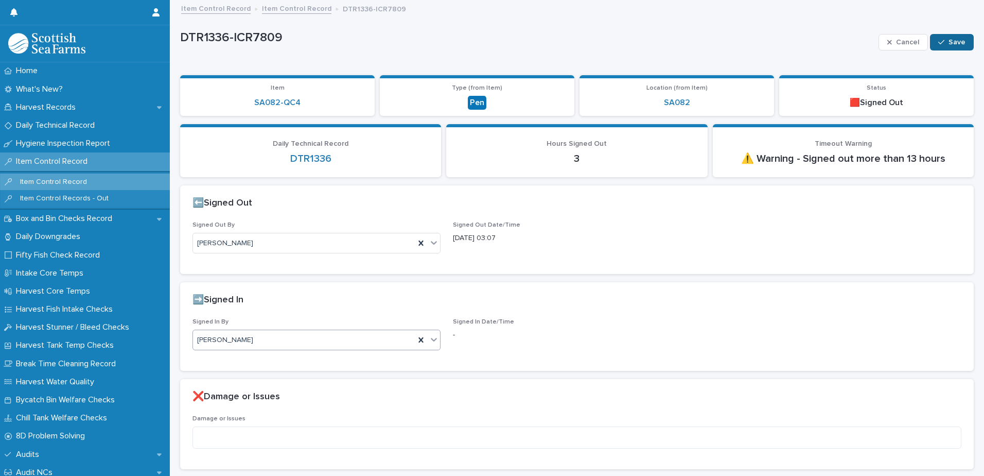
click at [949, 40] on span "Save" at bounding box center [957, 42] width 17 height 7
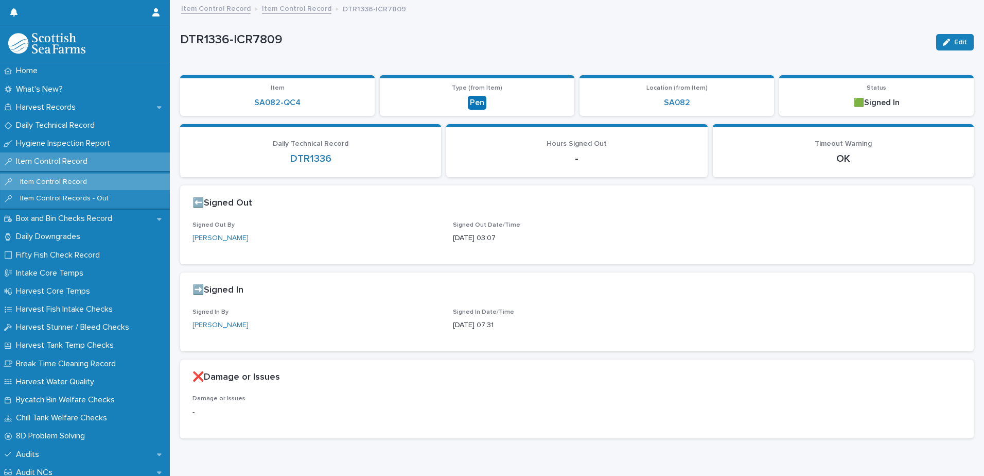
click at [308, 7] on link "Item Control Record" at bounding box center [297, 8] width 70 height 12
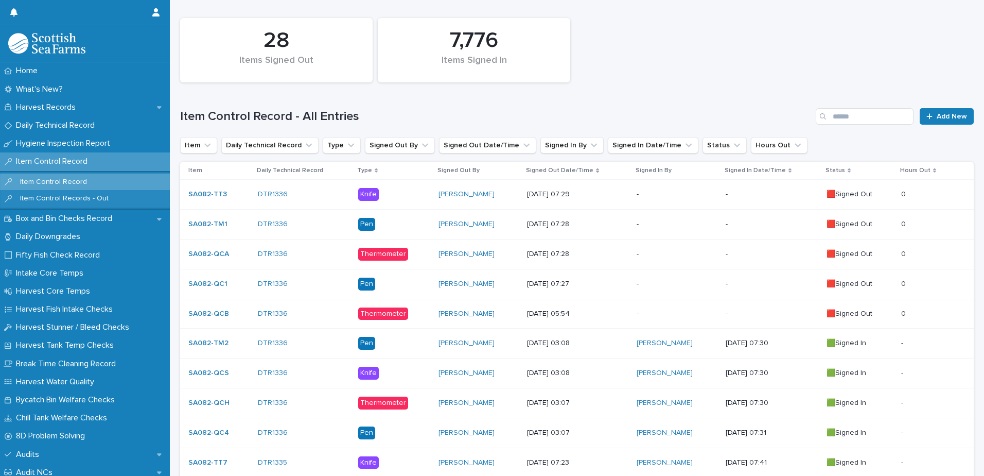
scroll to position [154, 0]
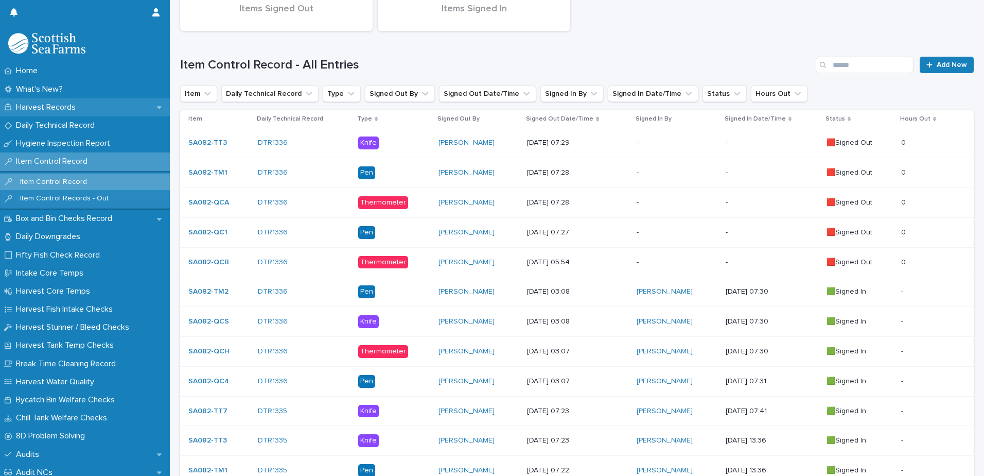
click at [55, 106] on p "Harvest Records" at bounding box center [48, 107] width 72 height 10
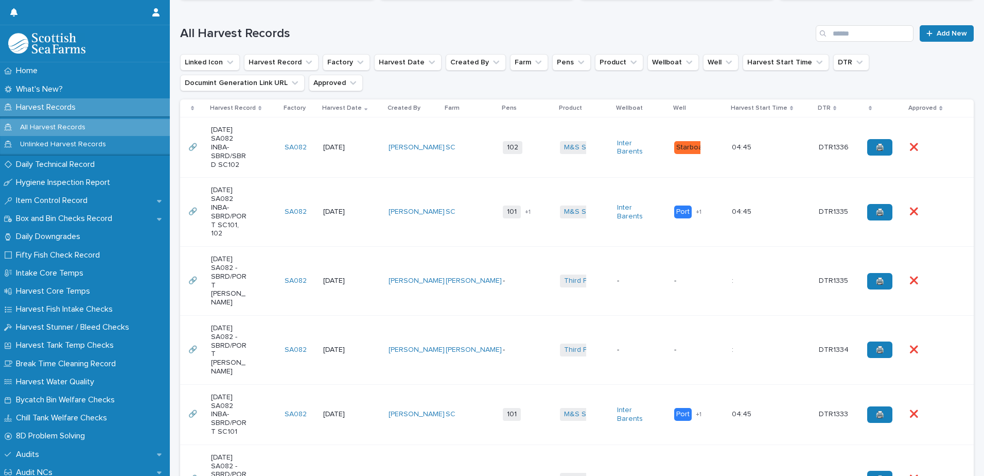
scroll to position [257, 0]
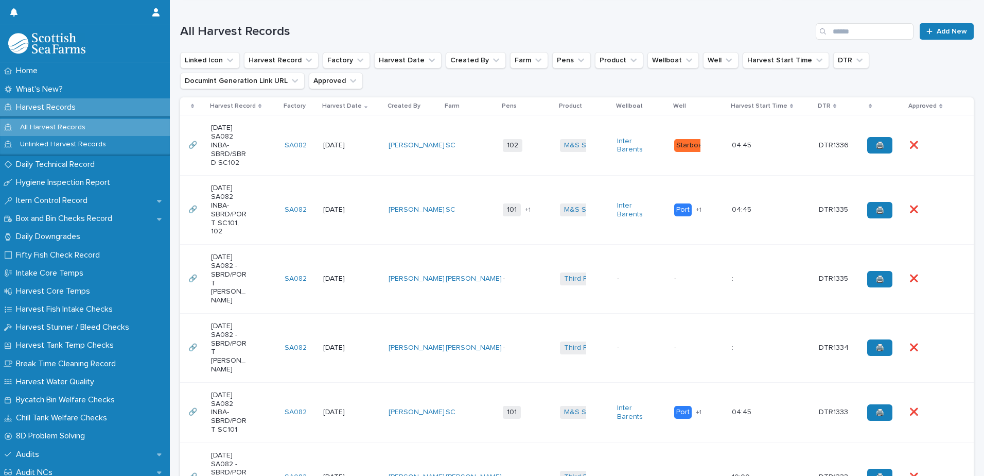
click at [383, 200] on tr "🔗 🔗 [DATE] SA082 INBA-SBRD/PORT SC101, 102 SA082 [DATE] [PERSON_NAME] SC 101 10…" at bounding box center [577, 210] width 794 height 69
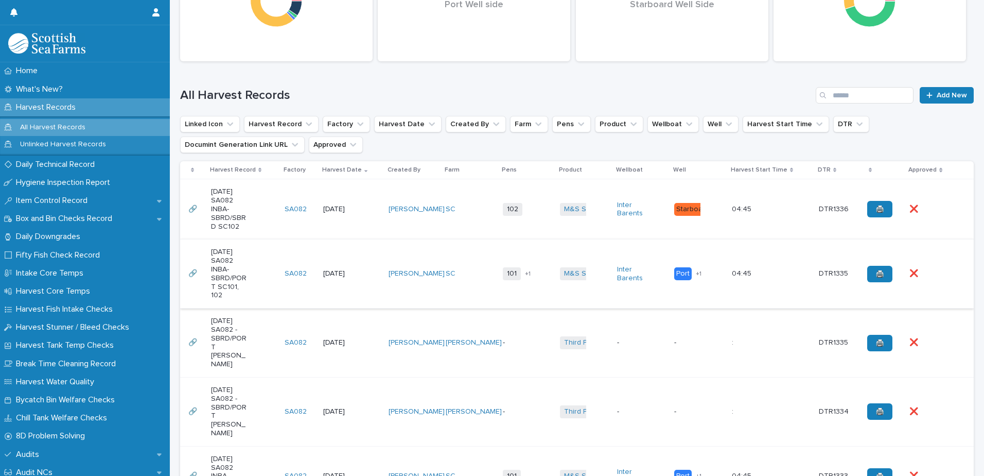
scroll to position [257, 0]
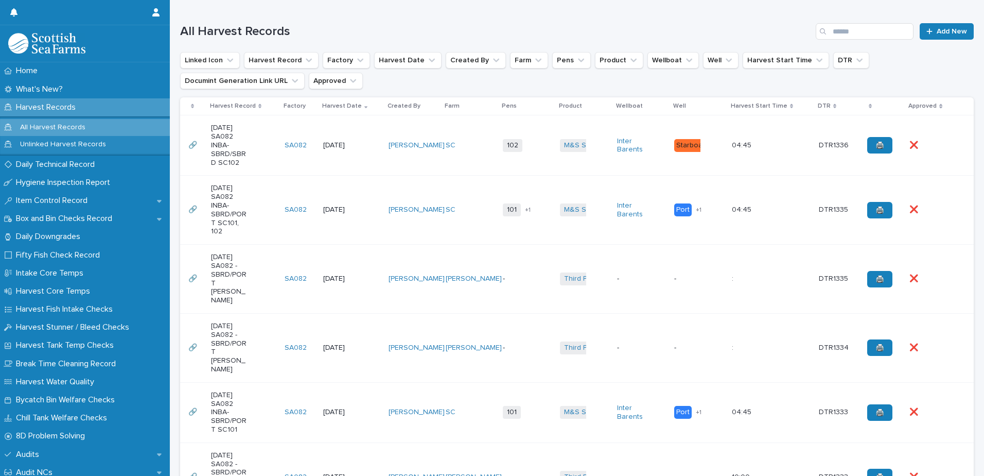
click at [440, 203] on td "[PERSON_NAME]" at bounding box center [413, 210] width 57 height 69
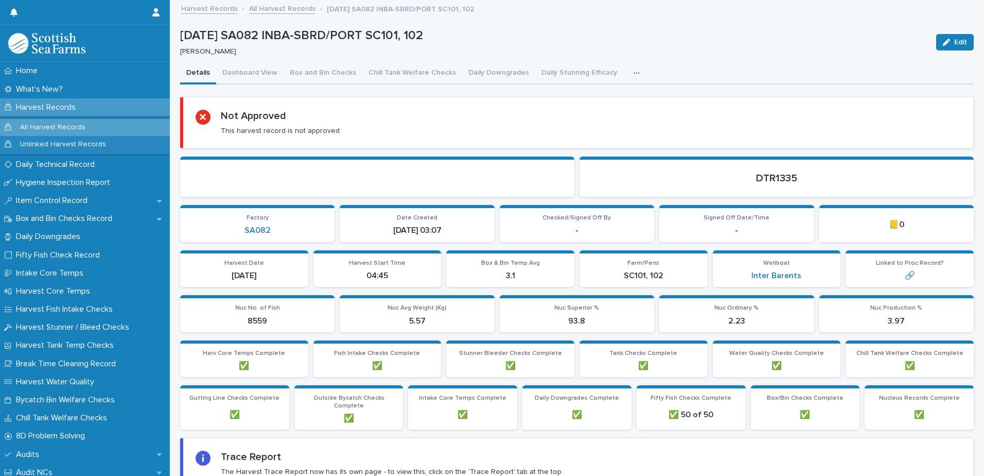
click at [634, 74] on icon "button" at bounding box center [637, 73] width 6 height 7
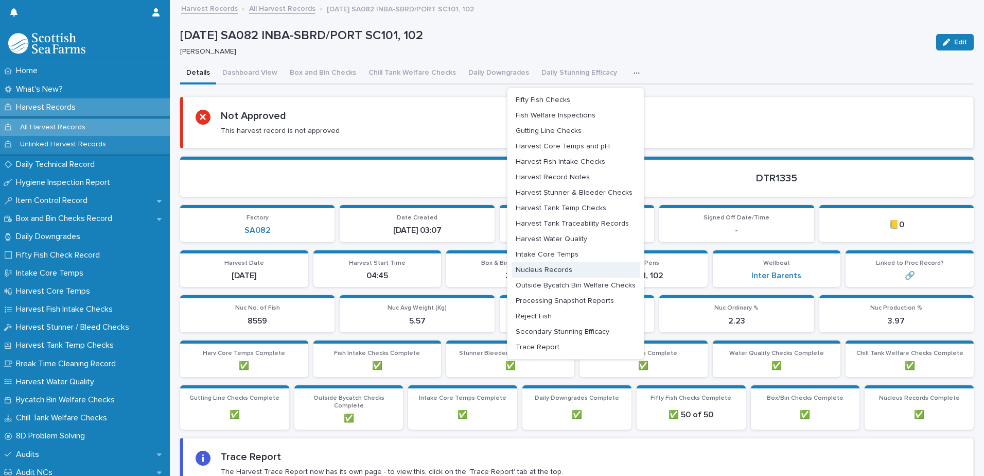
click at [555, 273] on button "Nucleus Records" at bounding box center [576, 269] width 128 height 15
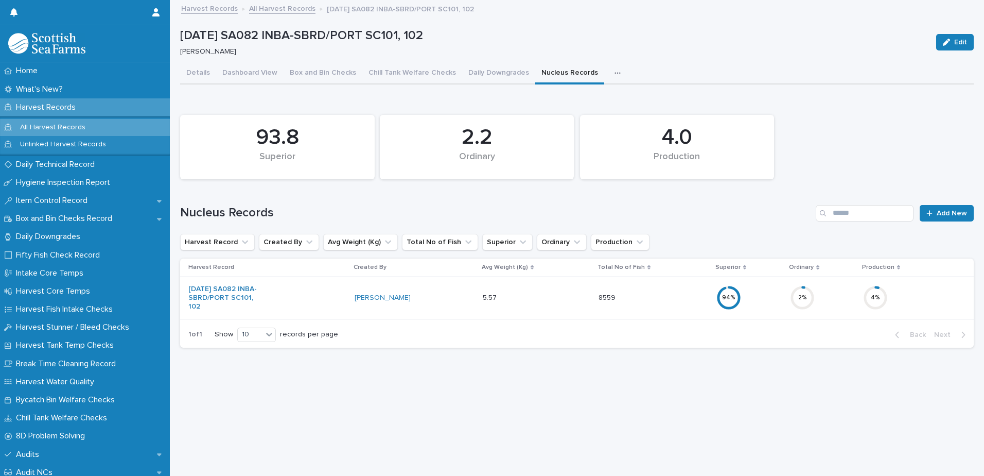
click at [910, 297] on div "4 %" at bounding box center [910, 297] width 94 height 33
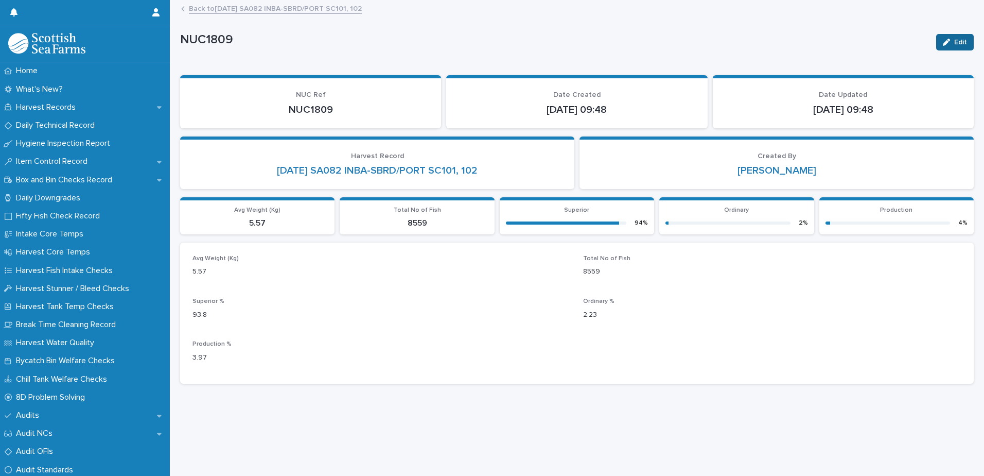
click at [943, 42] on div "button" at bounding box center [948, 42] width 11 height 7
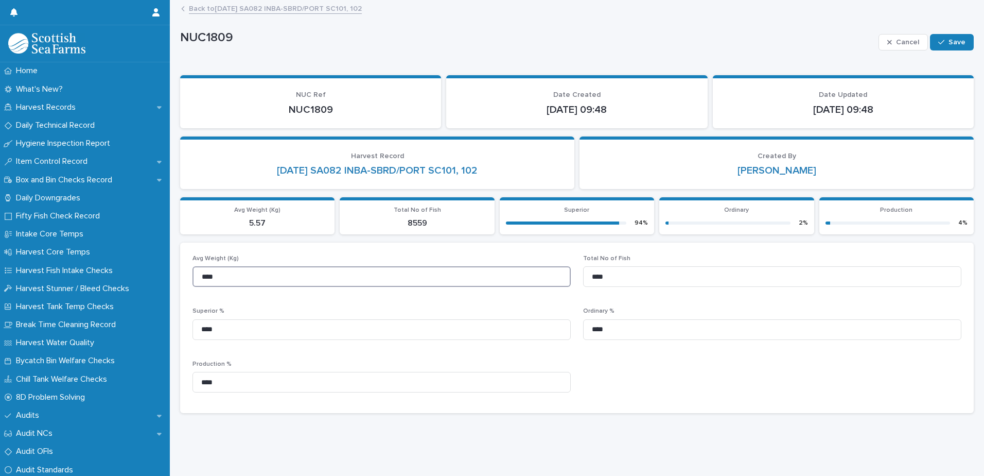
click at [224, 275] on input "****" at bounding box center [382, 276] width 378 height 21
type input "****"
drag, startPoint x: 625, startPoint y: 281, endPoint x: 572, endPoint y: 279, distance: 53.6
click at [572, 279] on div "Avg Weight (Kg) **** Total No of Fish **** Superior % **** Ordinary % **** Prod…" at bounding box center [577, 328] width 769 height 146
type input "*****"
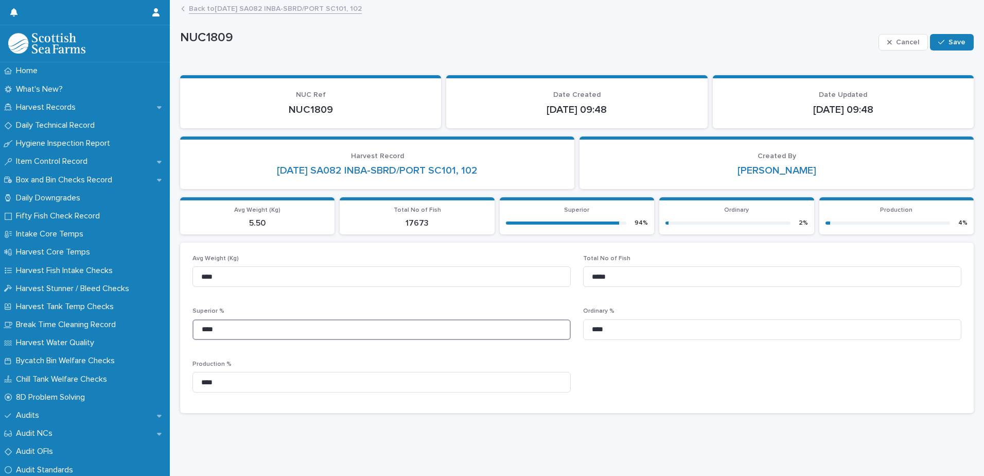
click at [230, 329] on input "****" at bounding box center [382, 329] width 378 height 21
type input "*****"
click at [632, 332] on input "****" at bounding box center [772, 329] width 378 height 21
type input "*"
type input "****"
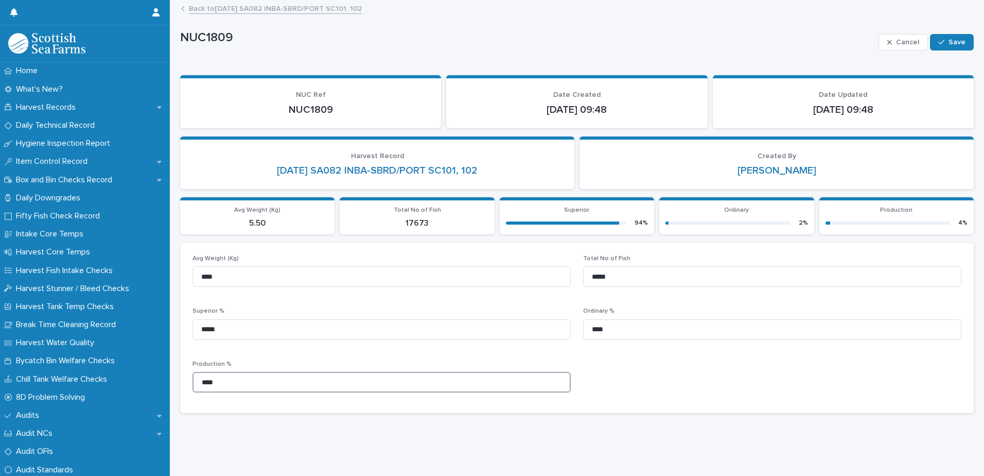
click at [230, 378] on input "****" at bounding box center [382, 382] width 378 height 21
type input "*"
type input "****"
click at [950, 40] on span "Save" at bounding box center [957, 42] width 17 height 7
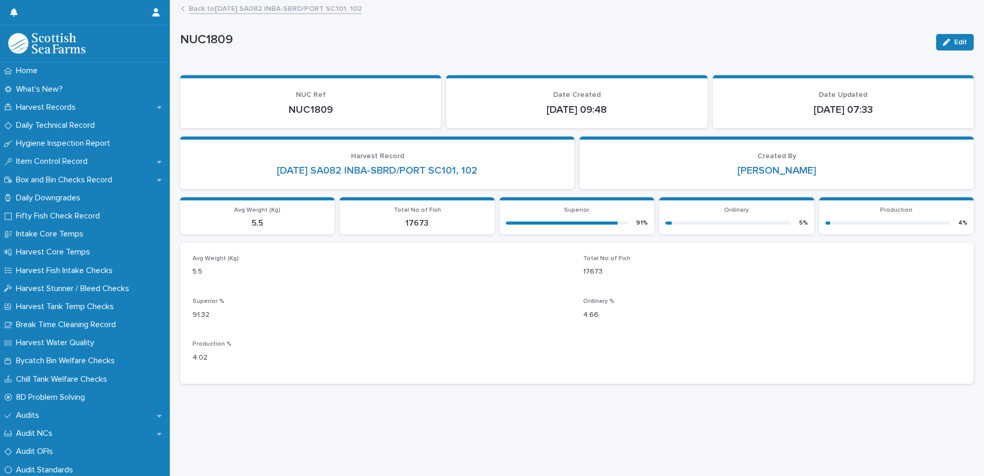
click at [255, 9] on link "Back to [DATE] SA082 INBA-SBRD/PORT SC101, 102" at bounding box center [275, 8] width 173 height 12
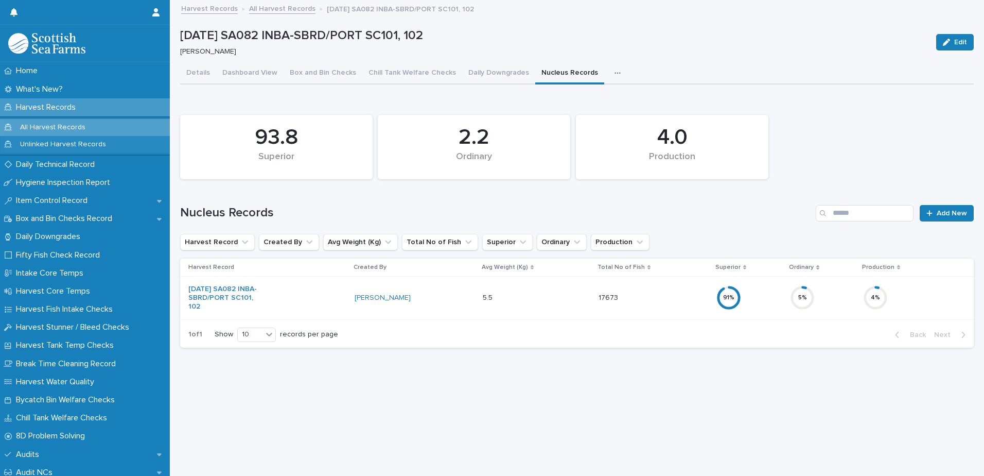
click at [271, 11] on link "All Harvest Records" at bounding box center [282, 8] width 66 height 12
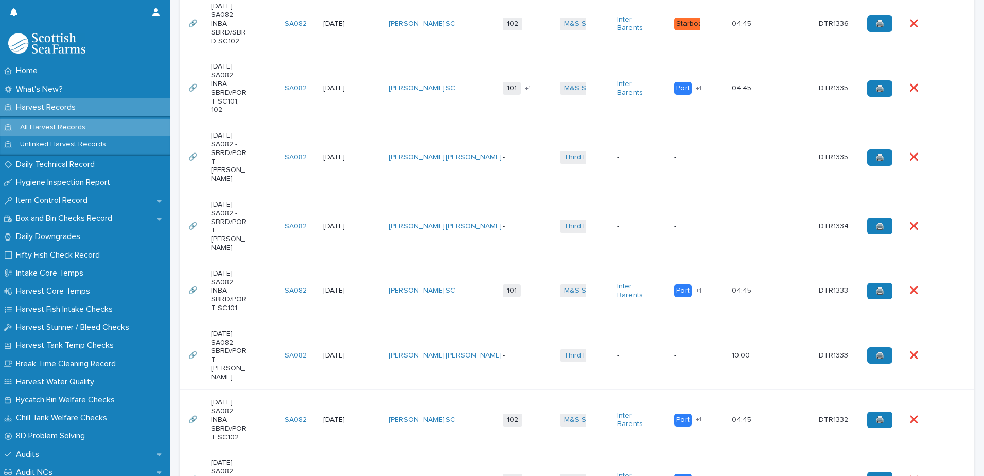
scroll to position [412, 0]
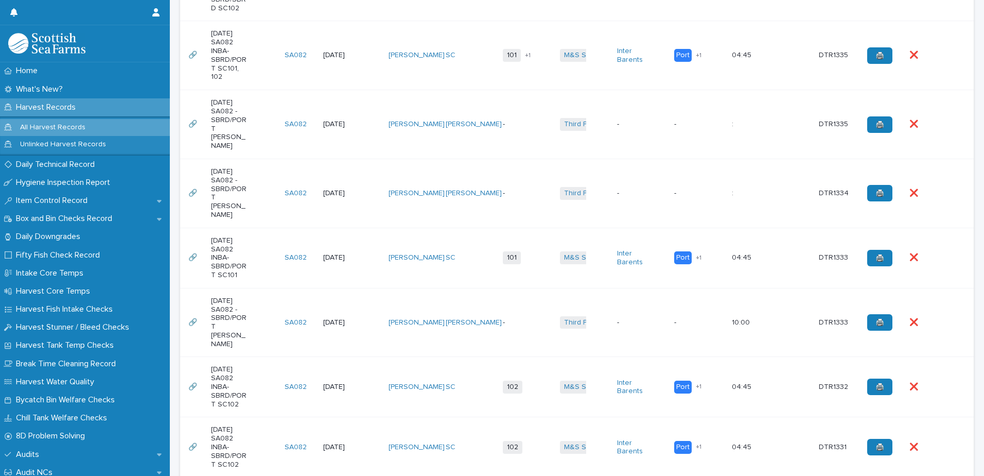
click at [328, 228] on td "[DATE]" at bounding box center [351, 258] width 65 height 60
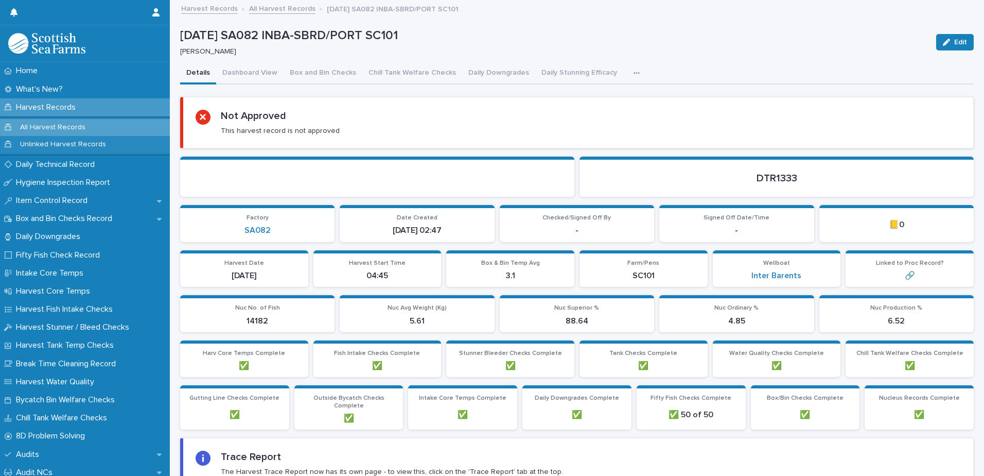
click at [634, 74] on icon "button" at bounding box center [637, 73] width 6 height 7
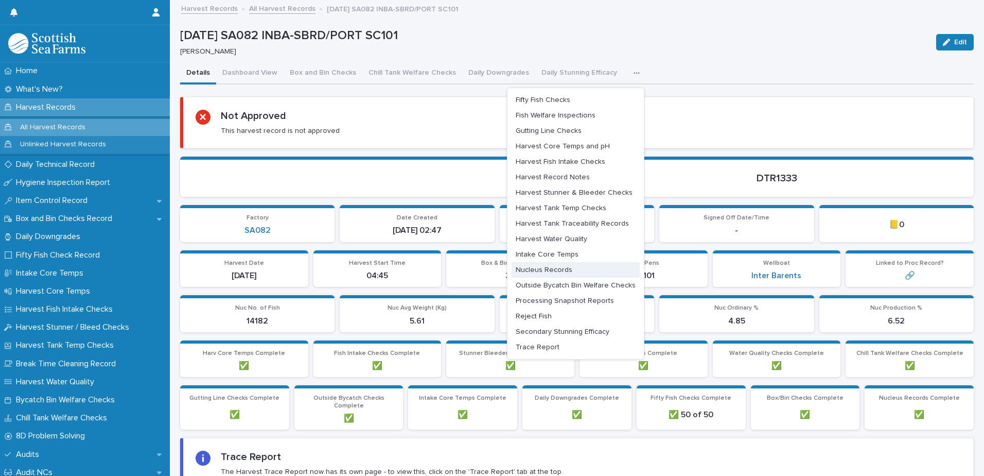
click at [564, 267] on span "Nucleus Records" at bounding box center [544, 269] width 57 height 7
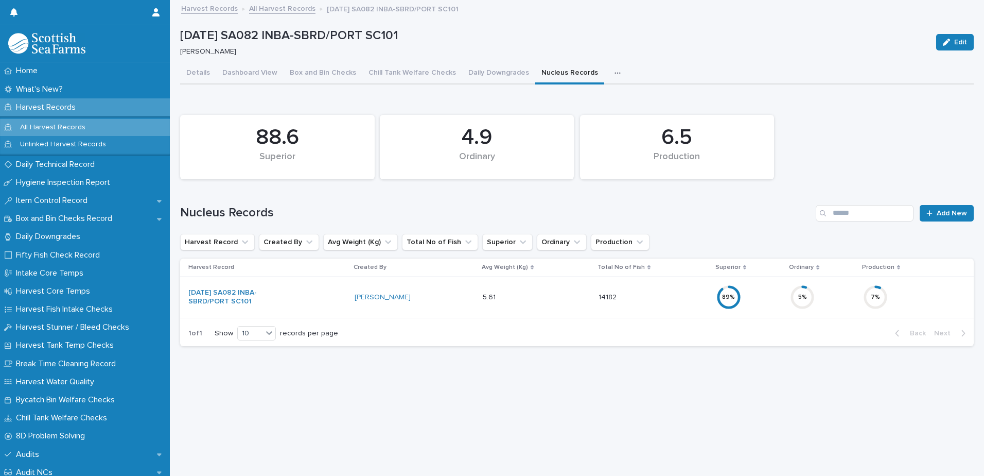
click at [51, 111] on p "Harvest Records" at bounding box center [48, 107] width 72 height 10
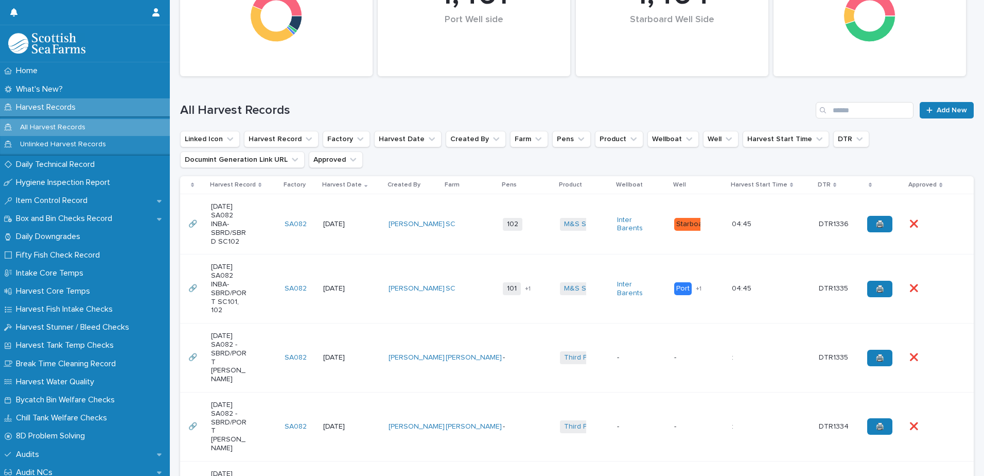
scroll to position [206, 0]
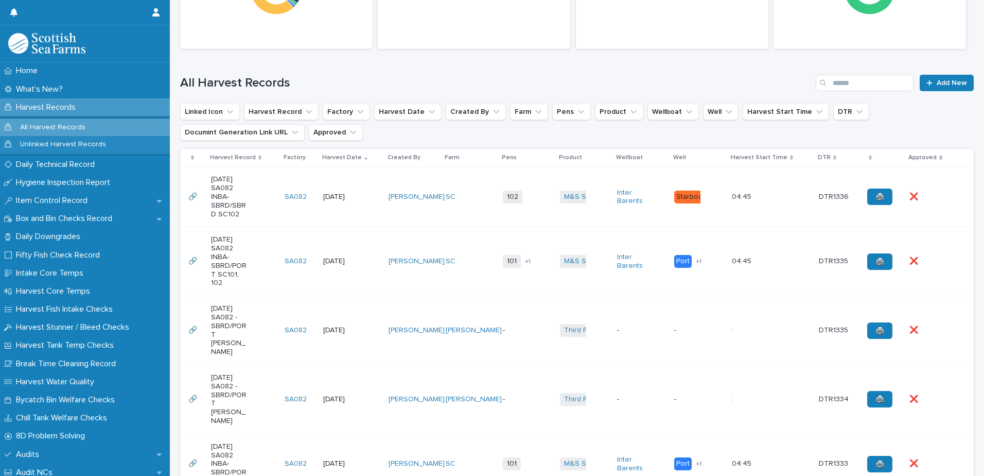
click at [318, 191] on td "SA082" at bounding box center [300, 197] width 39 height 60
